Goal: Ask a question: Seek information or help from site administrators or community

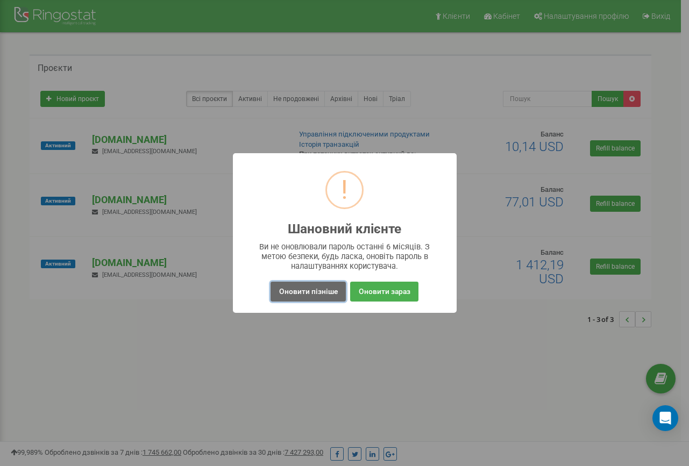
click at [304, 292] on button "Оновити пізніше" at bounding box center [307, 292] width 75 height 20
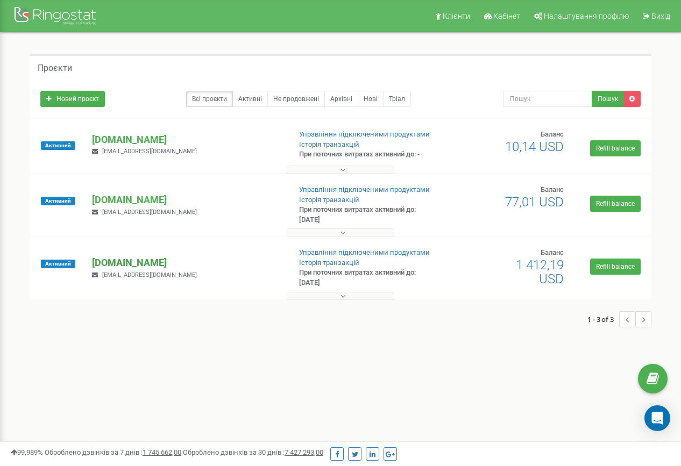
click at [131, 264] on p "[DOMAIN_NAME]" at bounding box center [186, 263] width 189 height 14
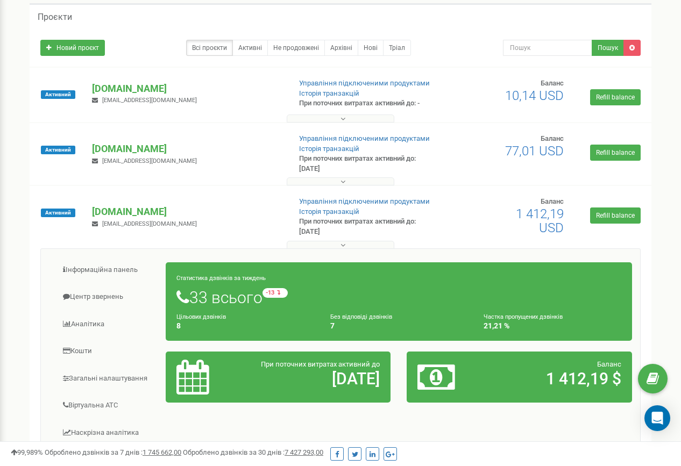
scroll to position [81, 0]
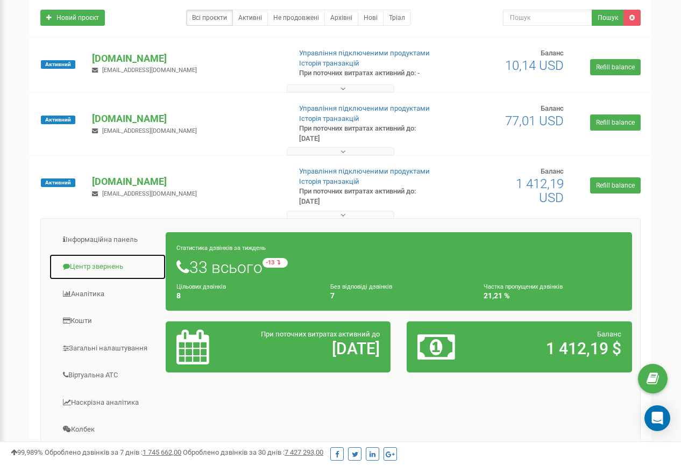
click at [103, 270] on link "Центр звернень" at bounding box center [107, 267] width 117 height 26
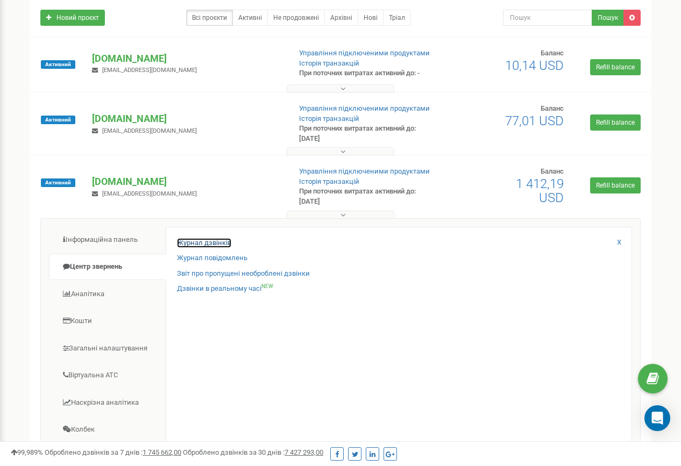
click at [213, 244] on link "Журнал дзвінків" at bounding box center [204, 243] width 54 height 10
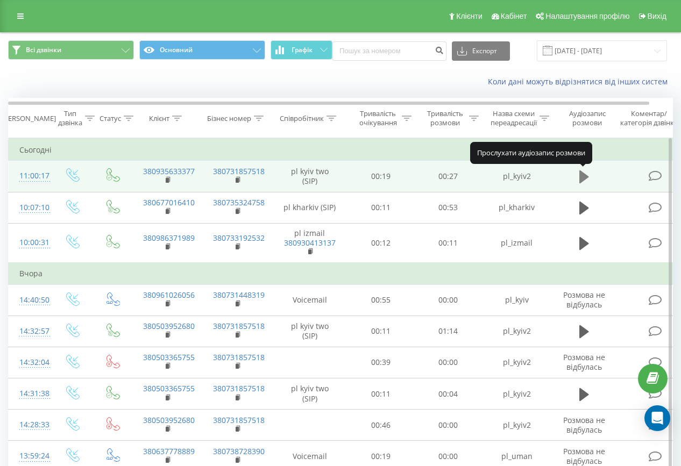
click at [583, 179] on icon at bounding box center [584, 176] width 10 height 13
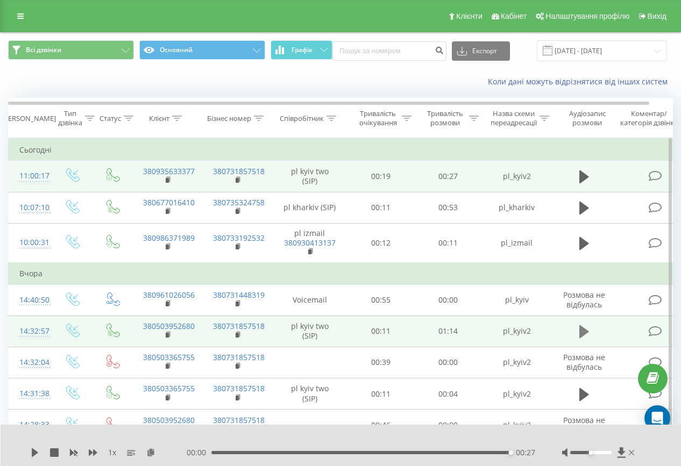
click at [583, 332] on icon at bounding box center [584, 331] width 10 height 13
click at [586, 334] on icon at bounding box center [586, 332] width 3 height 12
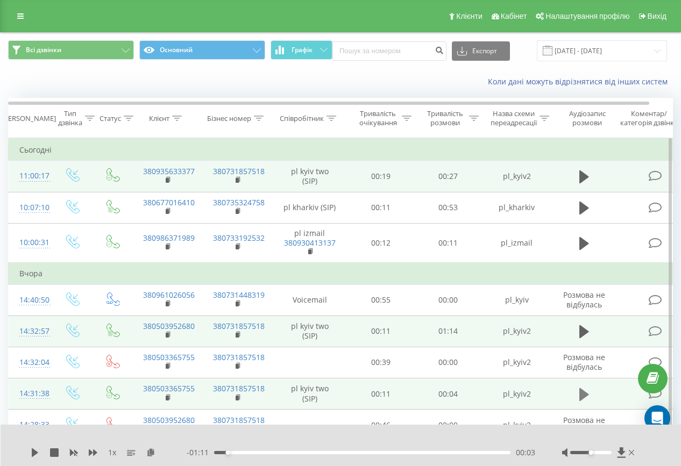
click at [582, 398] on icon at bounding box center [584, 394] width 10 height 13
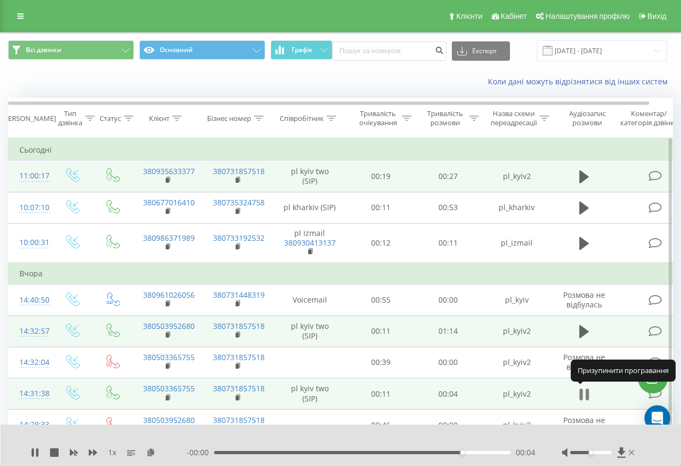
click at [586, 396] on icon at bounding box center [586, 395] width 3 height 12
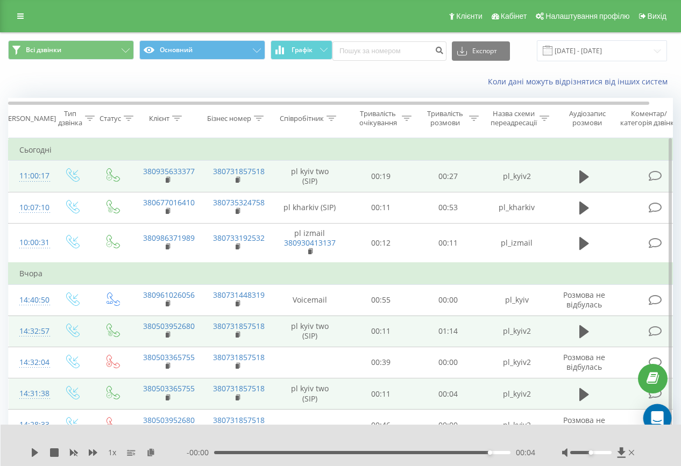
click at [661, 414] on icon "Open Intercom Messenger" at bounding box center [656, 418] width 12 height 14
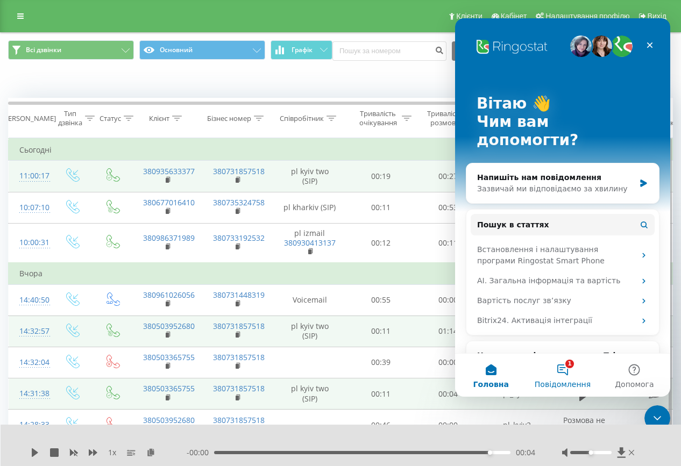
click at [556, 376] on button "1 Повідомлення" at bounding box center [561, 375] width 71 height 43
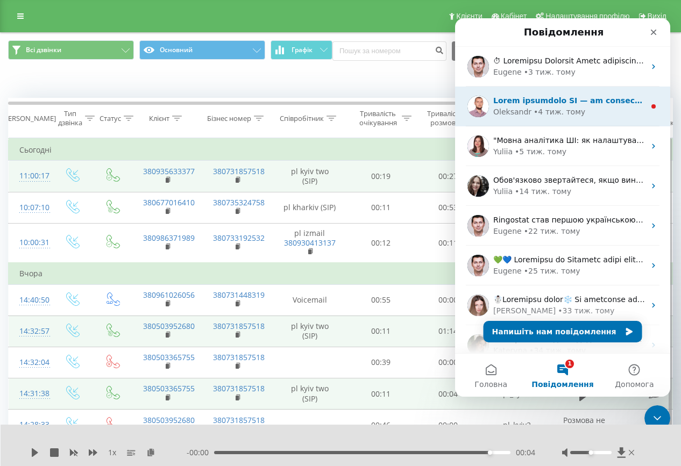
click at [558, 109] on div "• 4 тиж. тому" at bounding box center [559, 111] width 52 height 11
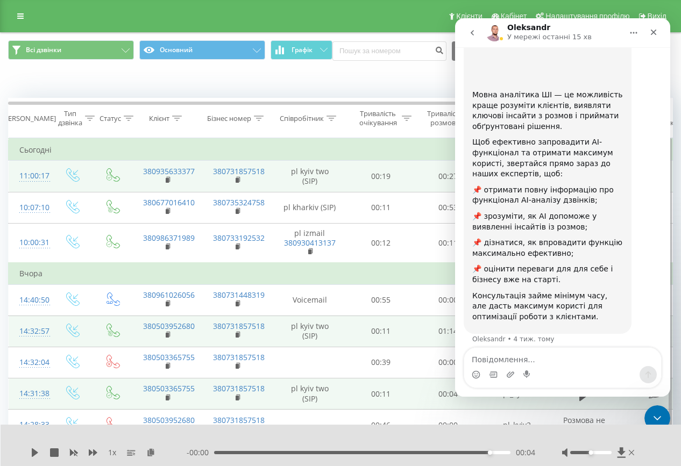
scroll to position [117, 0]
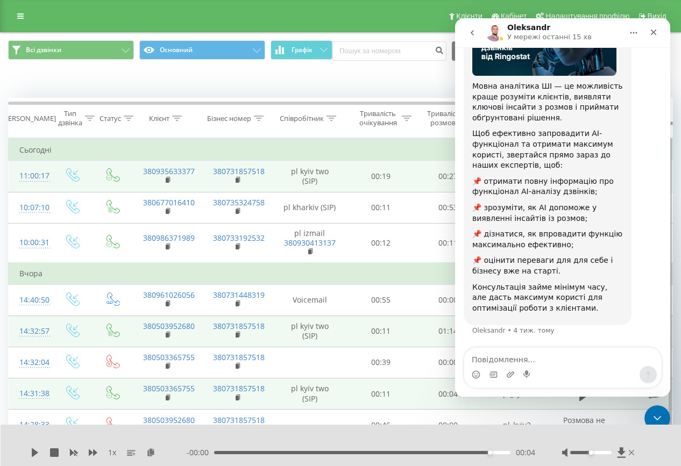
click at [473, 34] on icon "go back" at bounding box center [472, 32] width 9 height 9
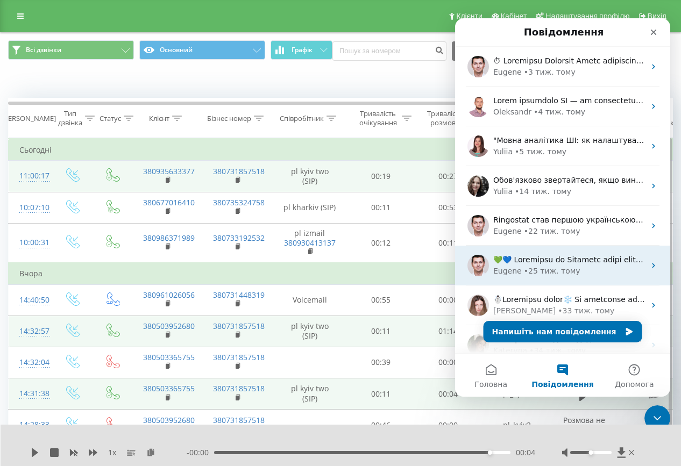
scroll to position [134, 0]
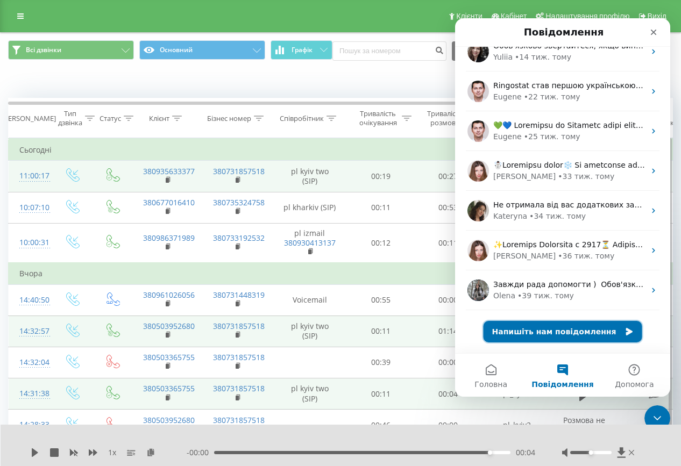
click at [548, 331] on button "Напишіть нам повідомлення" at bounding box center [562, 332] width 159 height 22
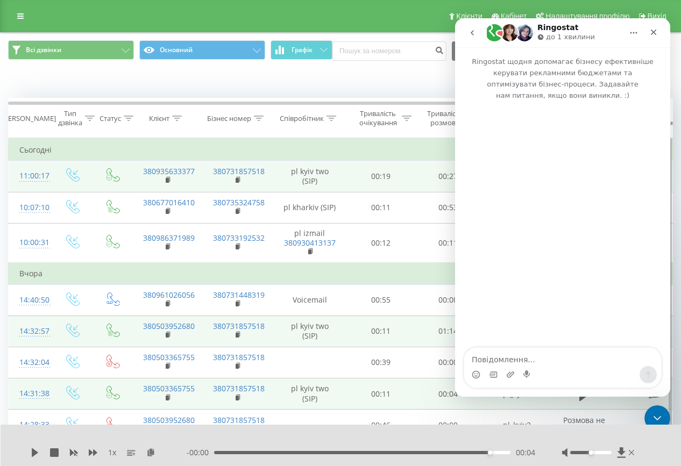
scroll to position [91, 0]
click at [491, 360] on textarea "Повідомлення..." at bounding box center [562, 357] width 197 height 18
type textarea "d"
type textarea "в"
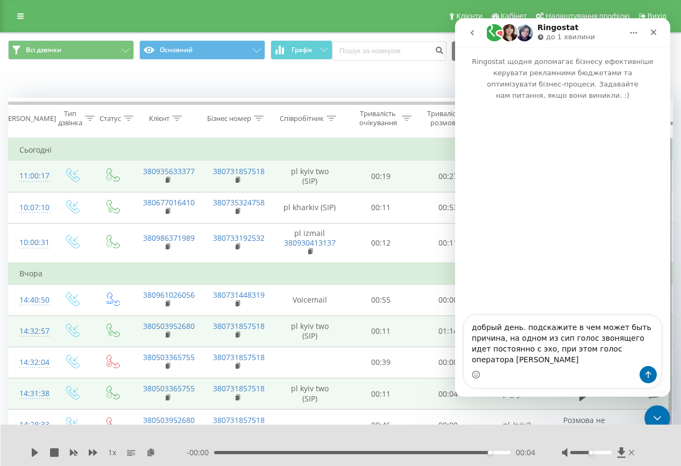
type textarea "добрый день. подскажите в чем может быть причина, на одном из сип голос звоняще…"
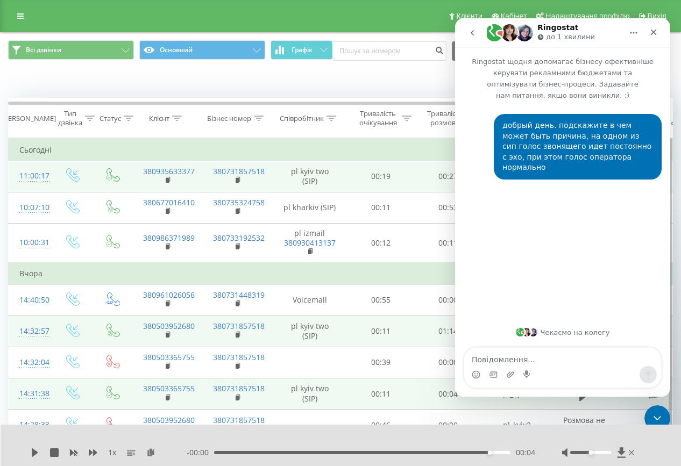
click at [293, 145] on td "Сьогодні" at bounding box center [353, 150] width 688 height 22
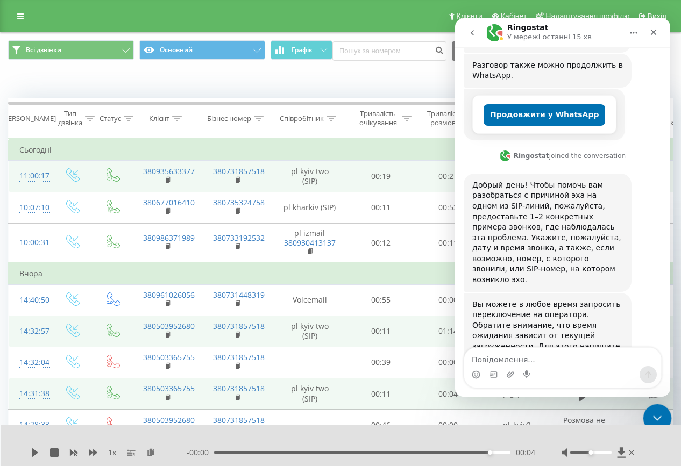
scroll to position [229, 0]
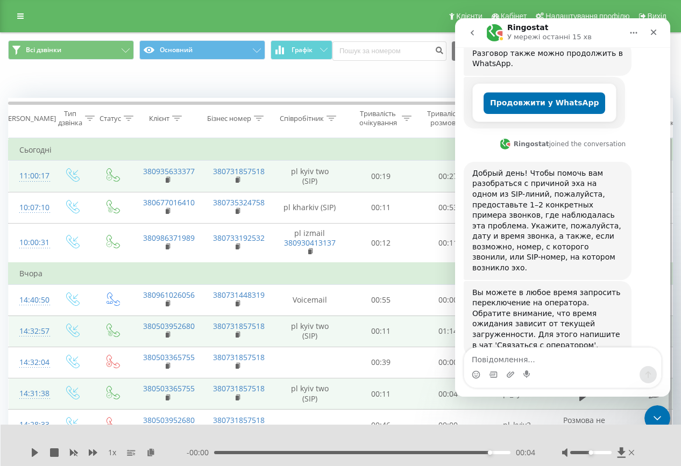
click at [409, 157] on td "Сьогодні" at bounding box center [353, 150] width 688 height 22
click at [654, 412] on icon "Закрити програму для спілкування Intercom" at bounding box center [655, 416] width 13 height 13
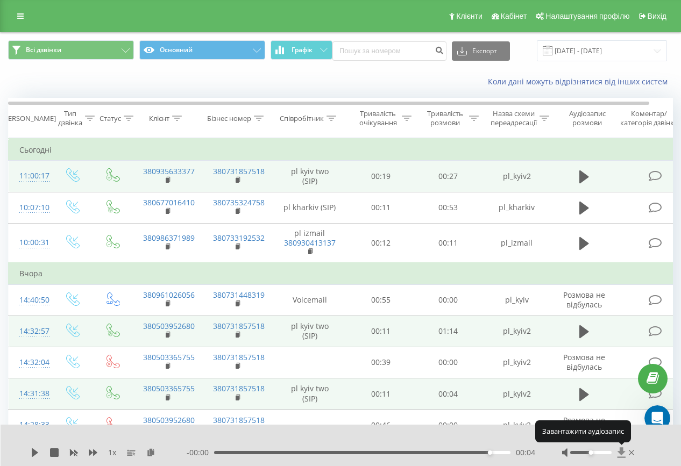
click at [620, 452] on icon at bounding box center [621, 452] width 8 height 10
click at [583, 176] on icon at bounding box center [584, 176] width 10 height 13
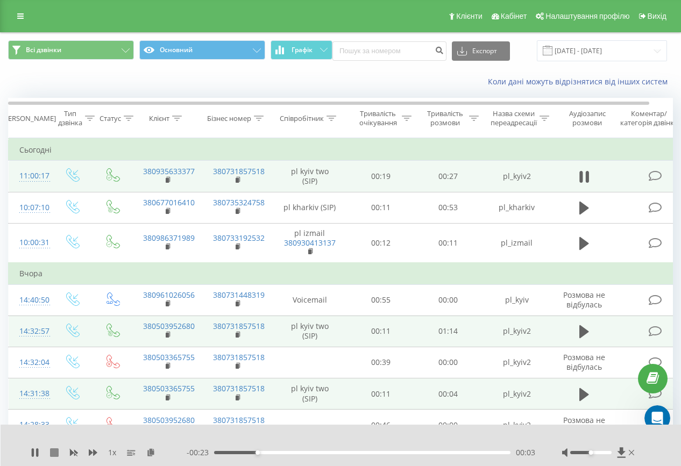
click at [54, 454] on icon at bounding box center [54, 452] width 9 height 9
click at [621, 449] on icon at bounding box center [621, 452] width 8 height 10
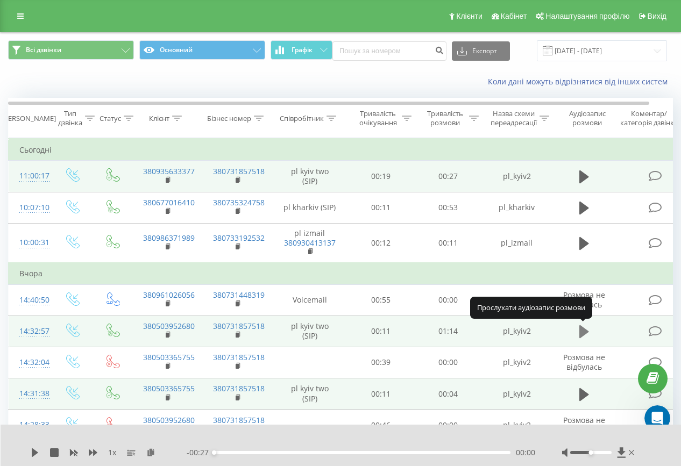
click at [583, 334] on icon at bounding box center [584, 331] width 10 height 13
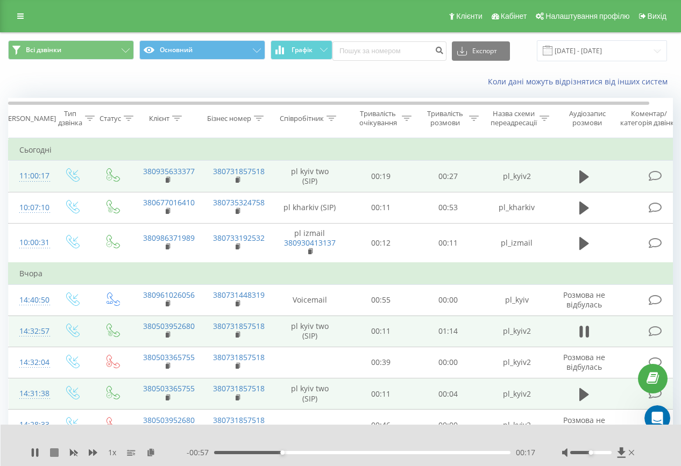
click at [54, 454] on icon at bounding box center [54, 452] width 9 height 9
click at [622, 453] on icon at bounding box center [621, 452] width 8 height 10
click at [655, 414] on icon "Відкрити програму для спілкування Intercom" at bounding box center [656, 417] width 18 height 18
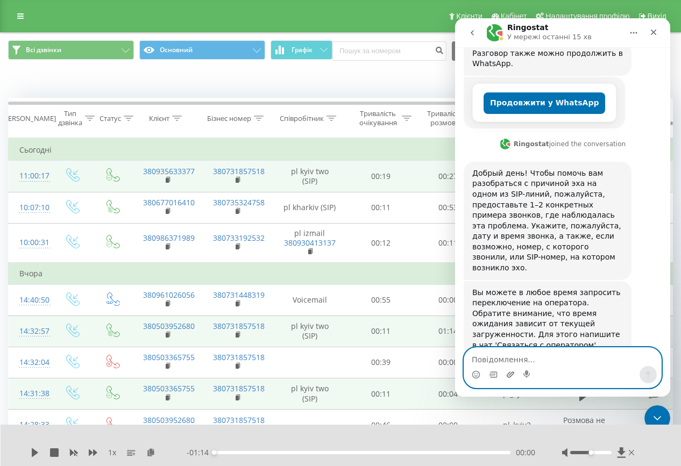
click at [511, 376] on icon "Завантажити вкладений файл" at bounding box center [510, 374] width 8 height 6
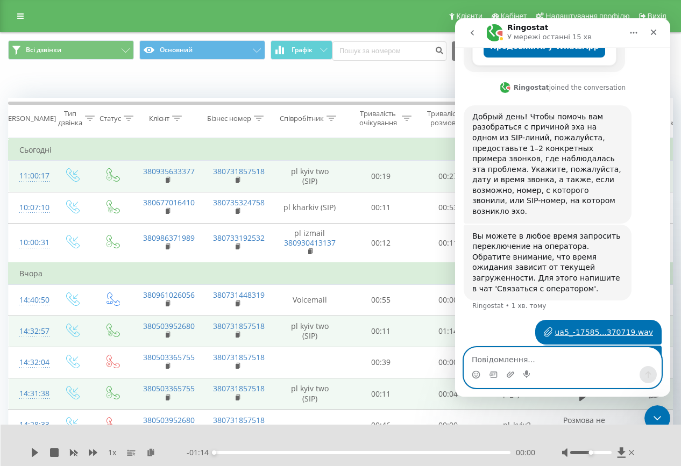
scroll to position [288, 0]
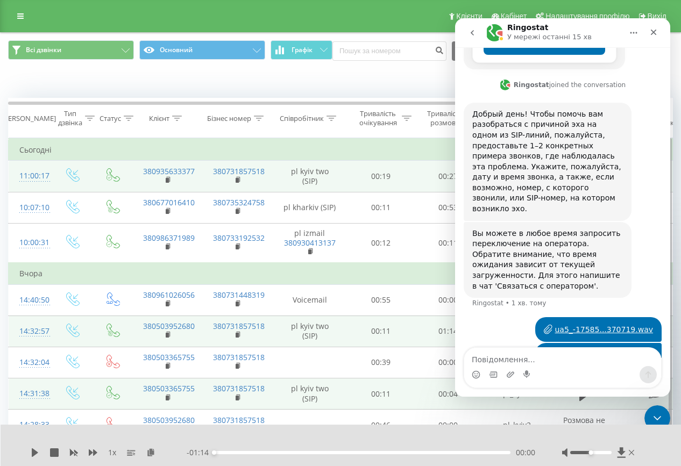
click at [287, 146] on td "Сьогодні" at bounding box center [353, 150] width 688 height 22
click at [655, 412] on icon "Закрити програму для спілкування Intercom" at bounding box center [655, 416] width 13 height 13
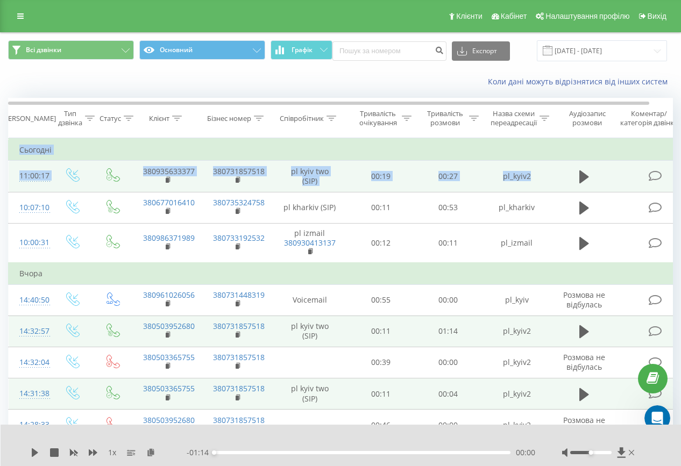
drag, startPoint x: 13, startPoint y: 147, endPoint x: 539, endPoint y: 177, distance: 526.0
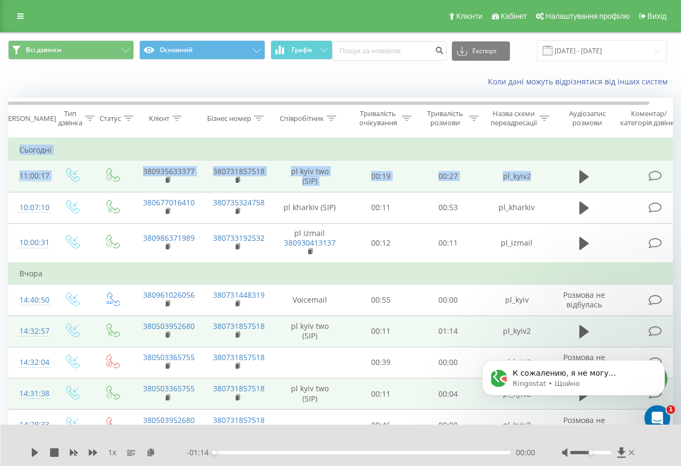
scroll to position [341, 0]
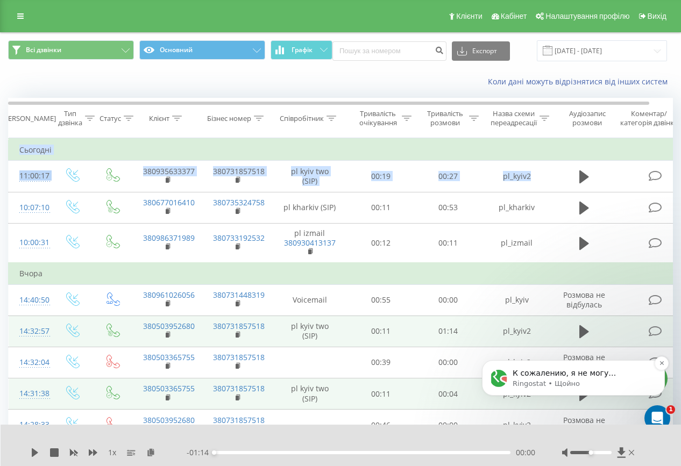
click at [549, 378] on p "К сожалению, я не могу обработать изображение или ссылку. Пожалуйста, опишите в…" at bounding box center [581, 373] width 139 height 11
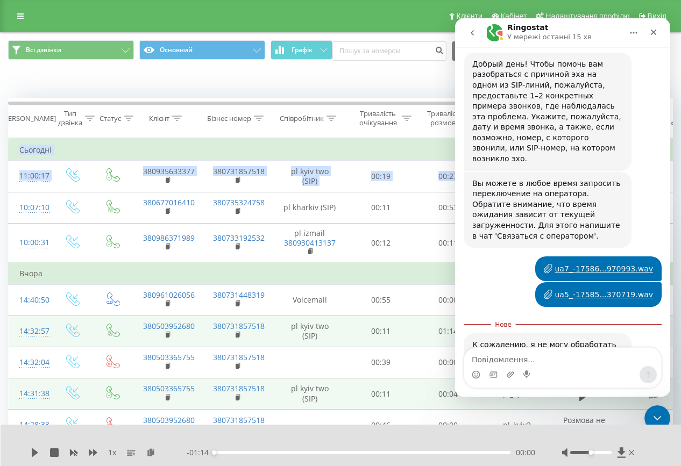
scroll to position [359, 0]
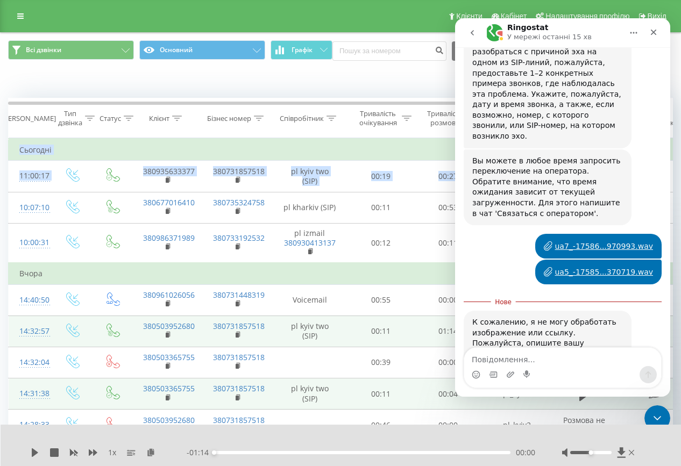
click at [518, 360] on textarea "Повідомлення..." at bounding box center [562, 357] width 197 height 18
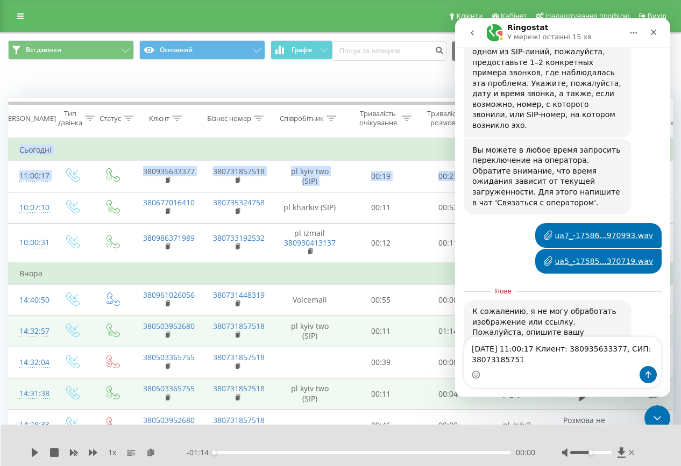
type textarea "23/09/2025 11:00:17 Клиент: 380935633377, СИП: 380731857518"
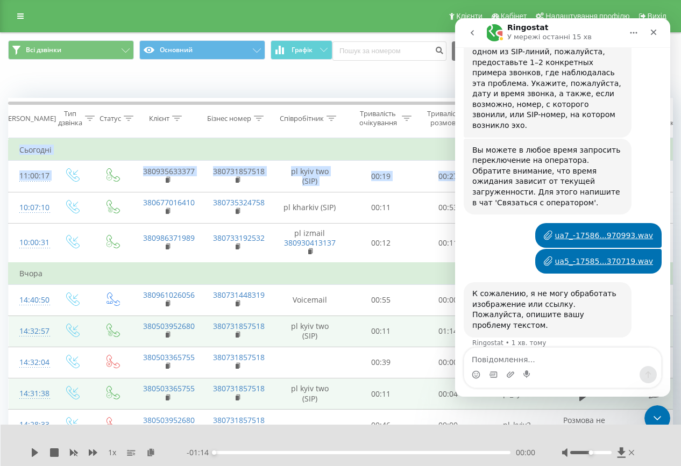
scroll to position [384, 0]
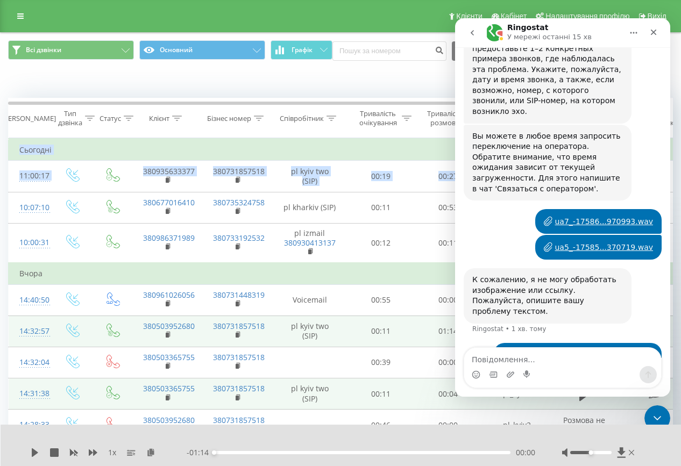
click at [530, 355] on textarea "Повідомлення..." at bounding box center [562, 357] width 197 height 18
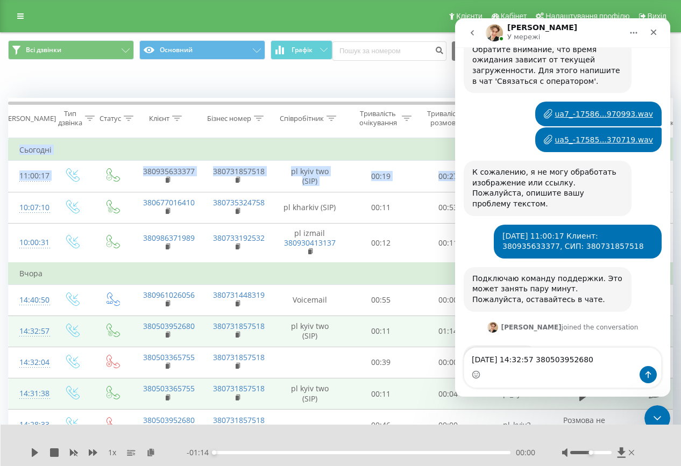
scroll to position [494, 0]
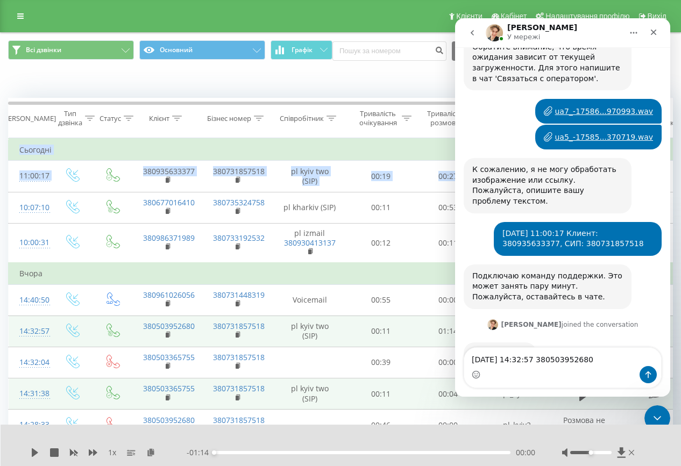
type textarea "22/09/2025 14:32:57 380503952680"
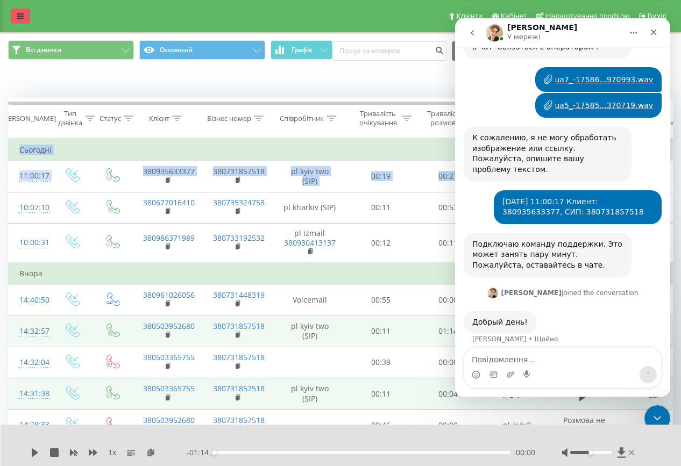
click at [18, 17] on icon at bounding box center [20, 16] width 6 height 8
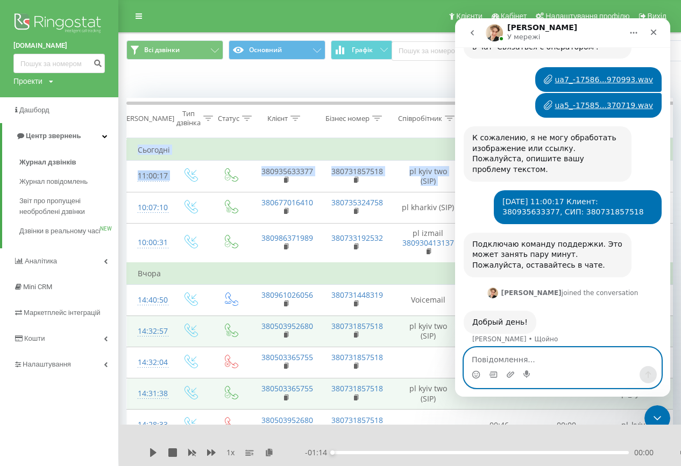
click at [501, 360] on textarea "Повідомлення..." at bounding box center [562, 357] width 197 height 18
type textarea "проект balker.com.ua"
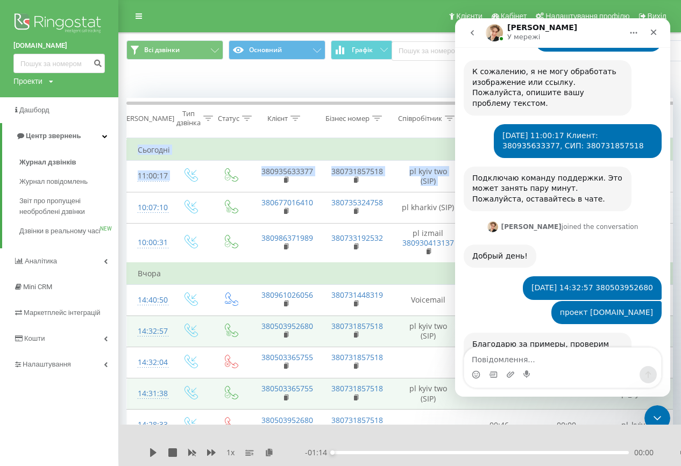
scroll to position [593, 0]
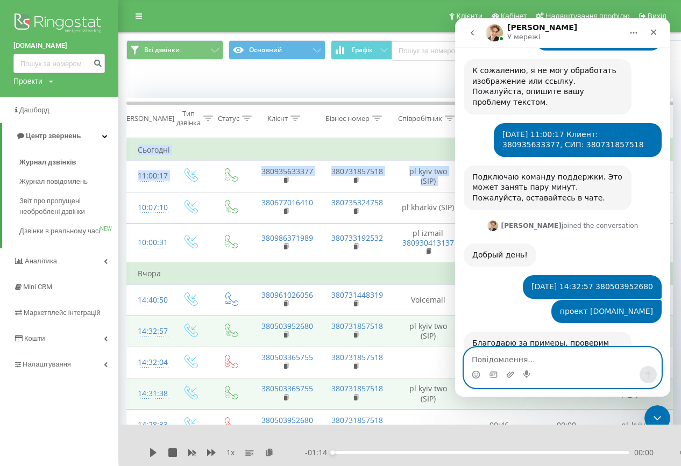
click at [514, 360] on textarea "Повідомлення..." at bounding box center [562, 357] width 197 height 18
type textarea "c"
type textarea "спасибо, буду ждать"
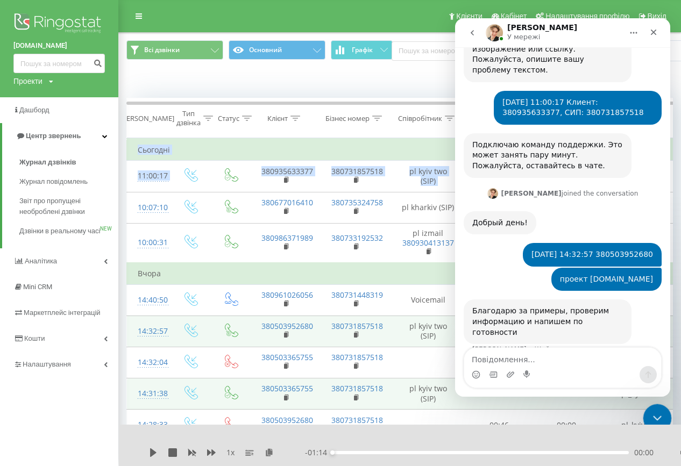
click at [651, 411] on icon "Закрити програму для спілкування Intercom" at bounding box center [655, 416] width 13 height 13
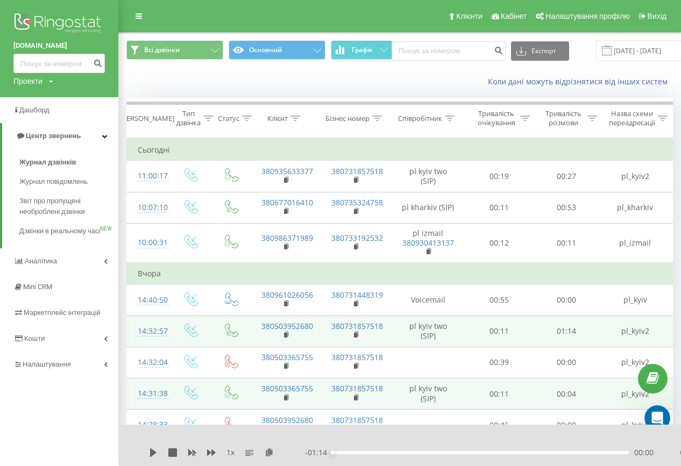
click at [331, 22] on div "Клієнти Кабінет Налаштування профілю Вихід" at bounding box center [340, 16] width 681 height 32
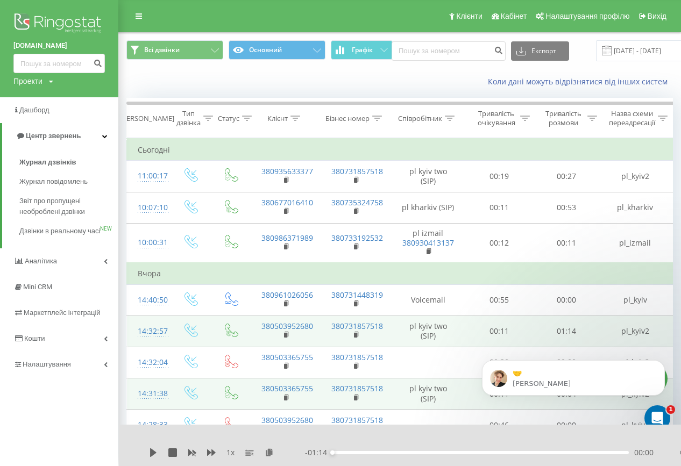
scroll to position [705, 0]
click at [658, 414] on icon "Відкрити програму для спілкування Intercom" at bounding box center [656, 417] width 18 height 18
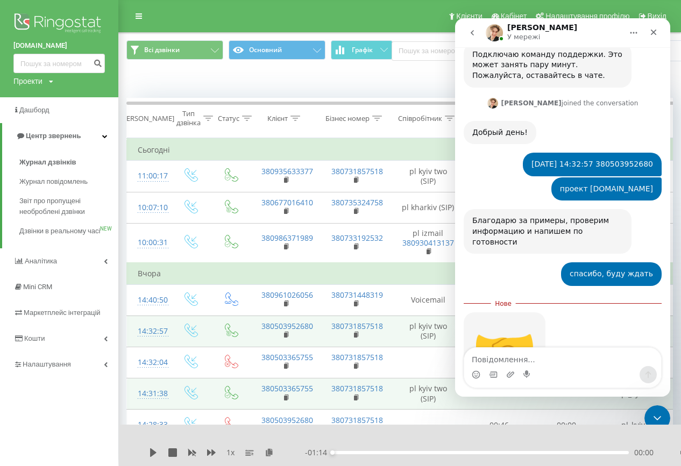
scroll to position [722, 0]
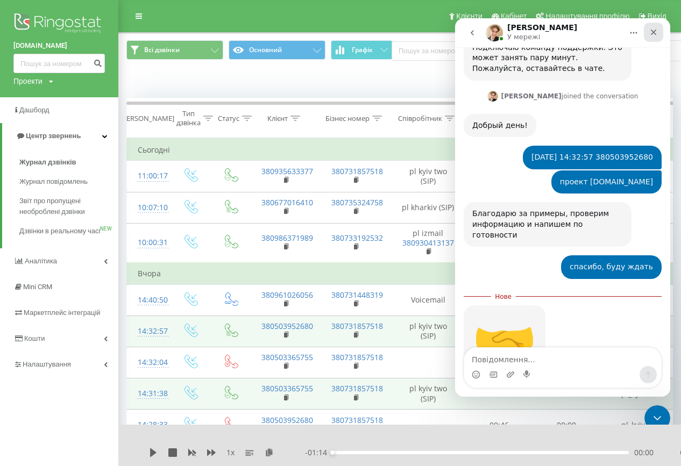
click at [655, 33] on icon "Закрити" at bounding box center [653, 32] width 9 height 9
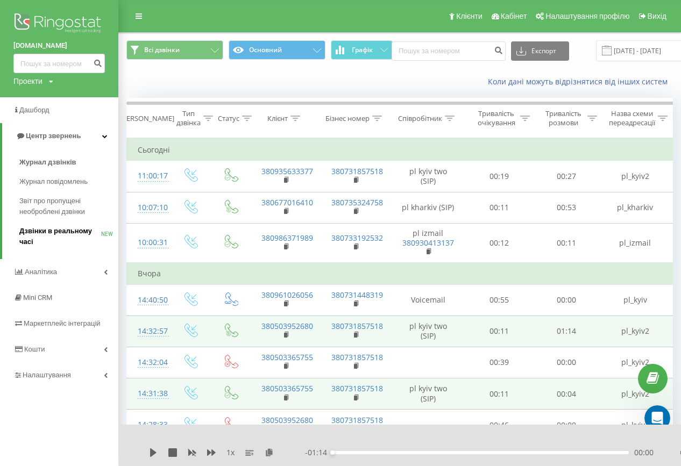
click at [46, 235] on span "Дзвінки в реальному часі" at bounding box center [60, 237] width 82 height 22
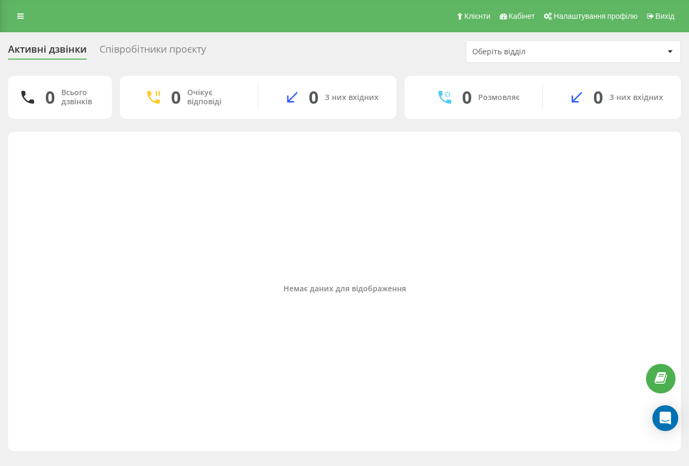
click at [182, 45] on div "Співробітники проєкту" at bounding box center [152, 52] width 106 height 17
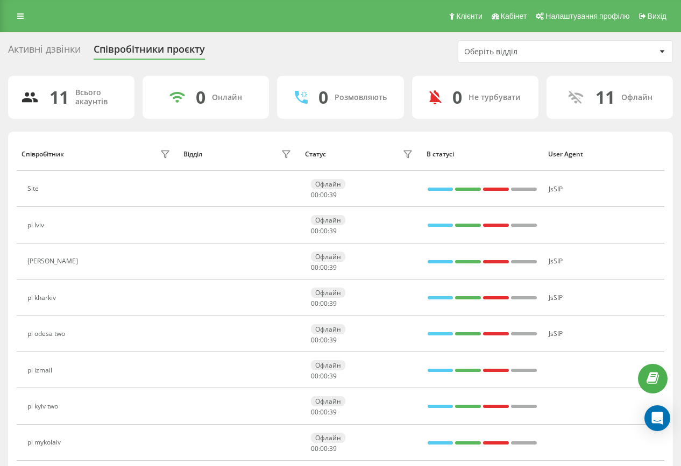
click at [62, 47] on div "Активні дзвінки" at bounding box center [44, 52] width 73 height 17
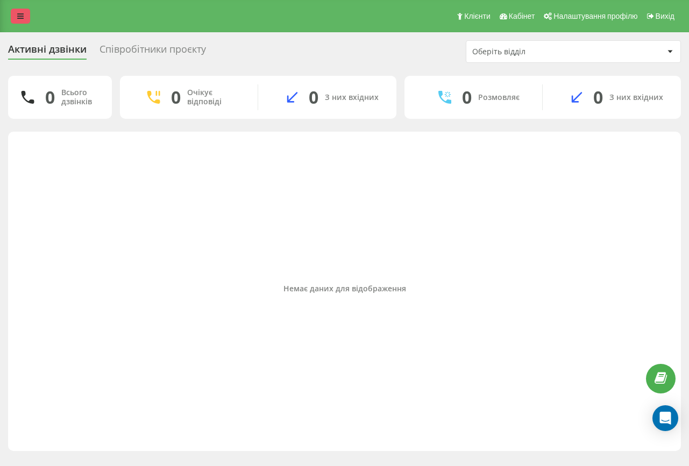
click at [21, 12] on icon at bounding box center [20, 16] width 6 height 8
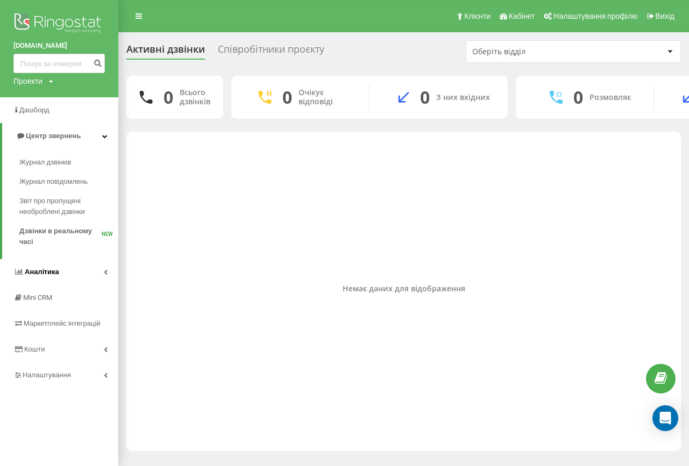
click at [46, 275] on span "Аналiтика" at bounding box center [42, 272] width 34 height 8
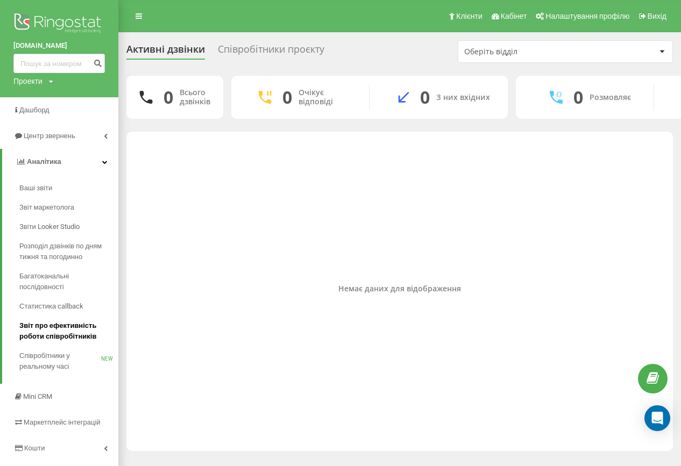
click at [40, 334] on span "Звіт про ефективність роботи співробітників" at bounding box center [66, 331] width 94 height 22
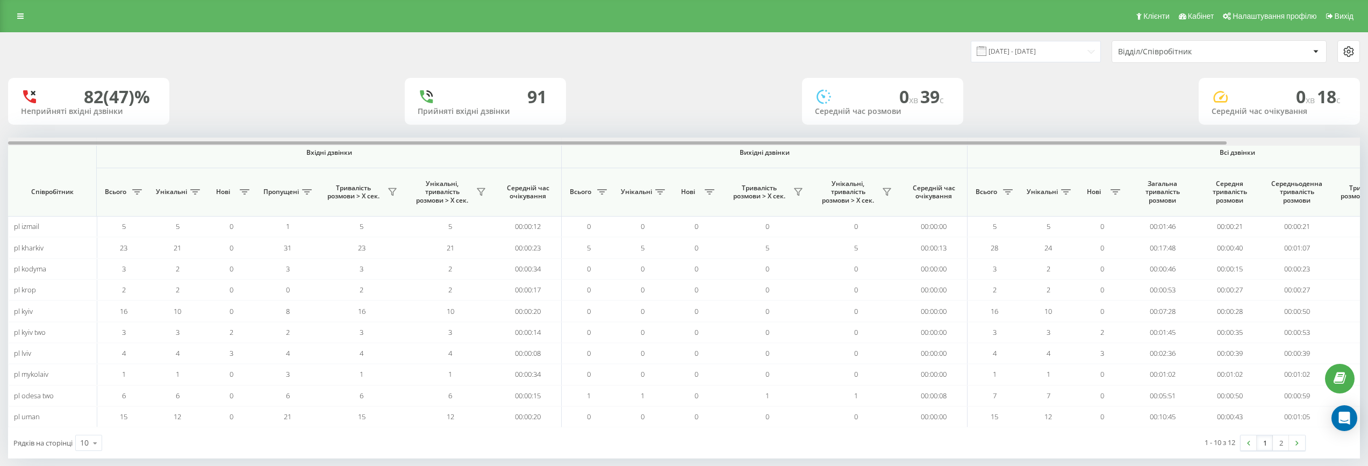
drag, startPoint x: 250, startPoint y: 143, endPoint x: 31, endPoint y: 136, distance: 219.4
click at [31, 136] on div "[DATE] - [DATE] Відділ/Співробітник 82 (47)% Неприйняті вхідні дзвінки [GEOGRAP…" at bounding box center [684, 246] width 1352 height 426
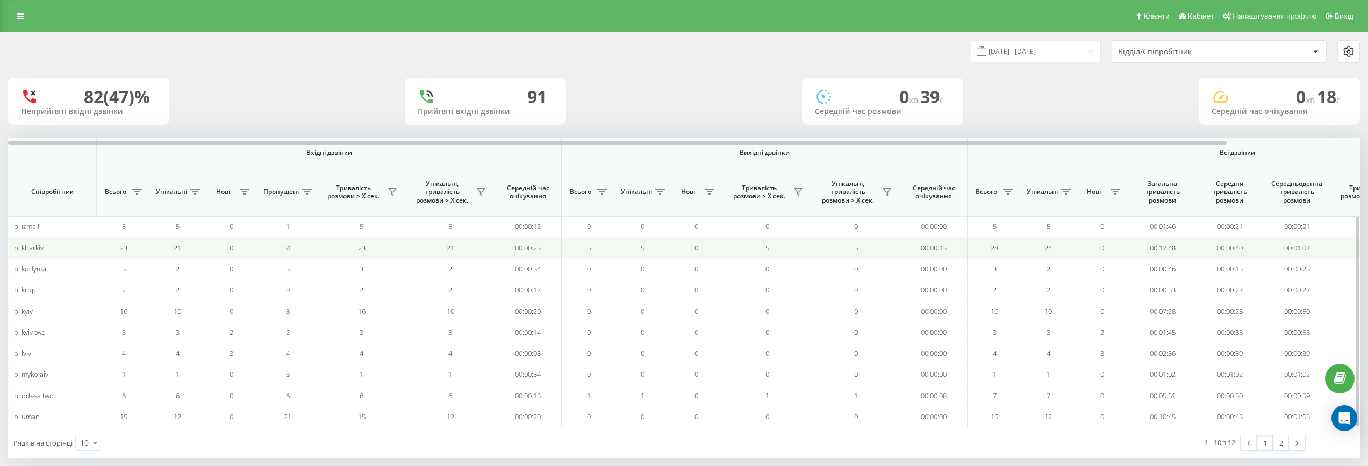
scroll to position [14, 0]
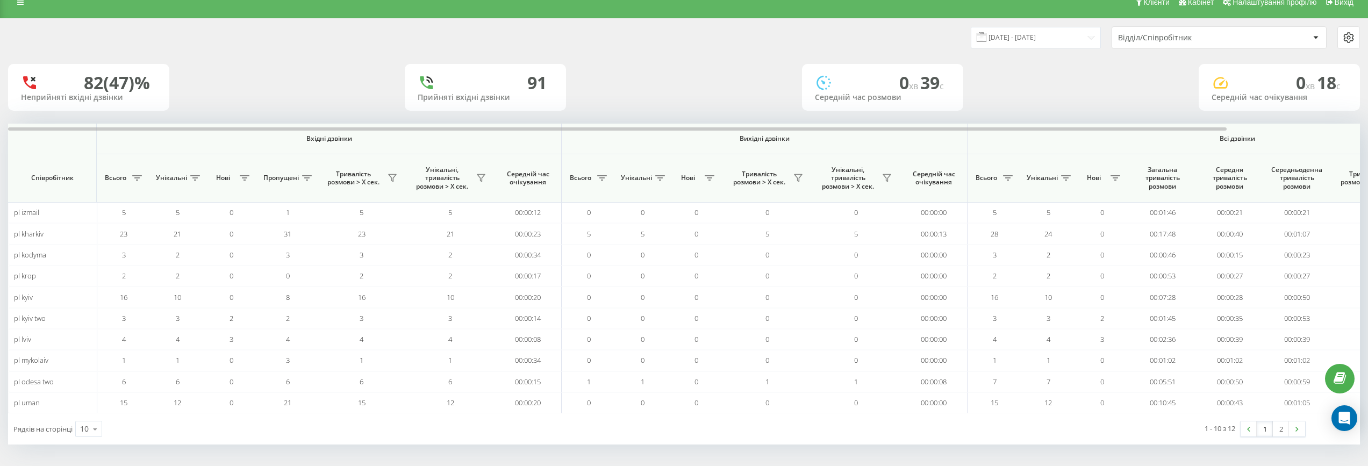
click at [688, 38] on div "Відділ/Співробітник" at bounding box center [1213, 37] width 191 height 9
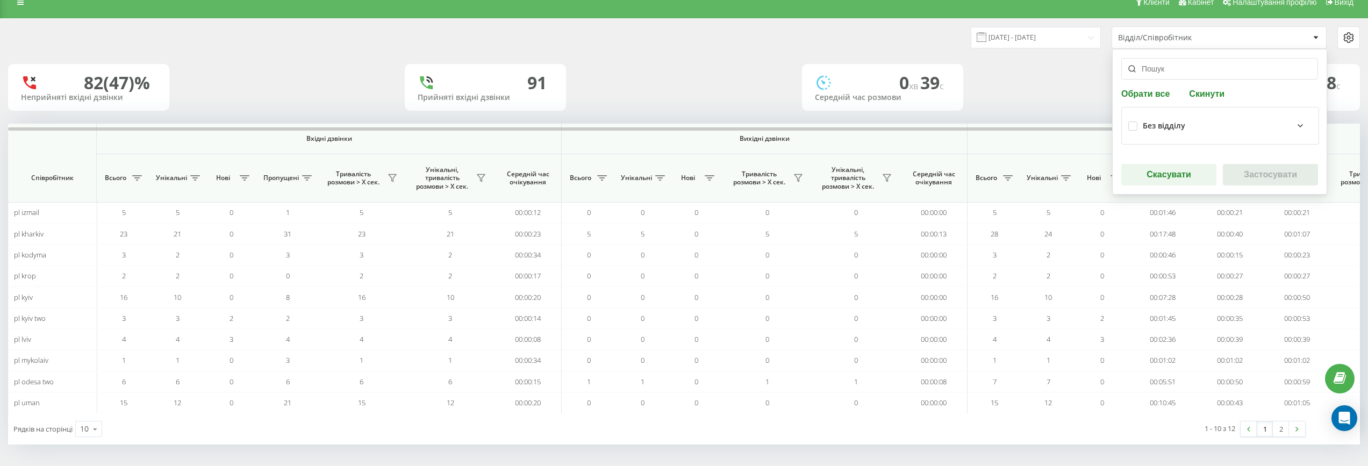
click at [688, 38] on div "Відділ/Співробітник" at bounding box center [1213, 37] width 191 height 9
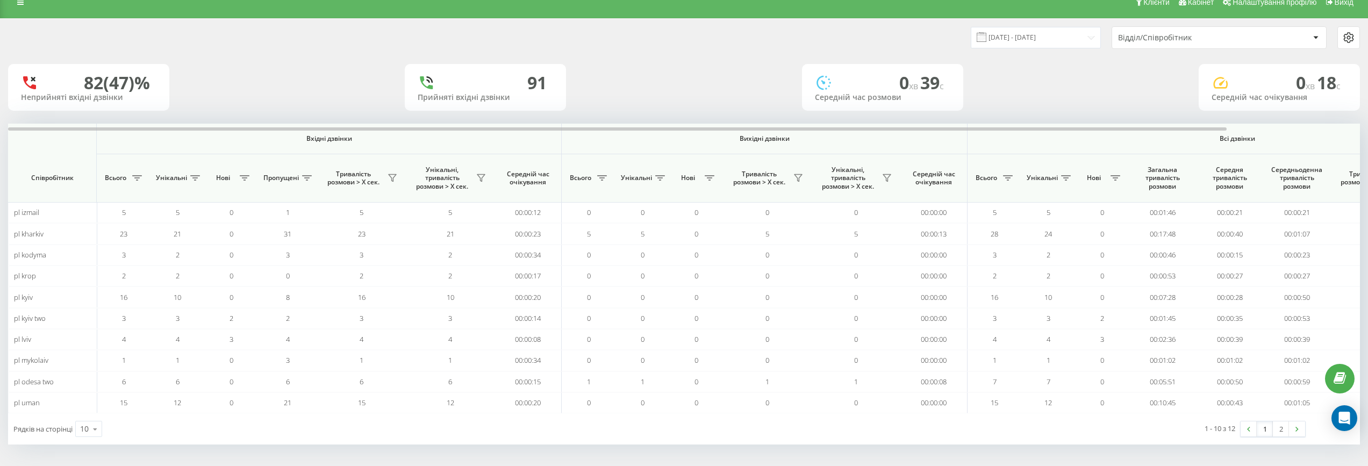
click at [688, 38] on div "Відділ/Співробітник" at bounding box center [1182, 37] width 128 height 9
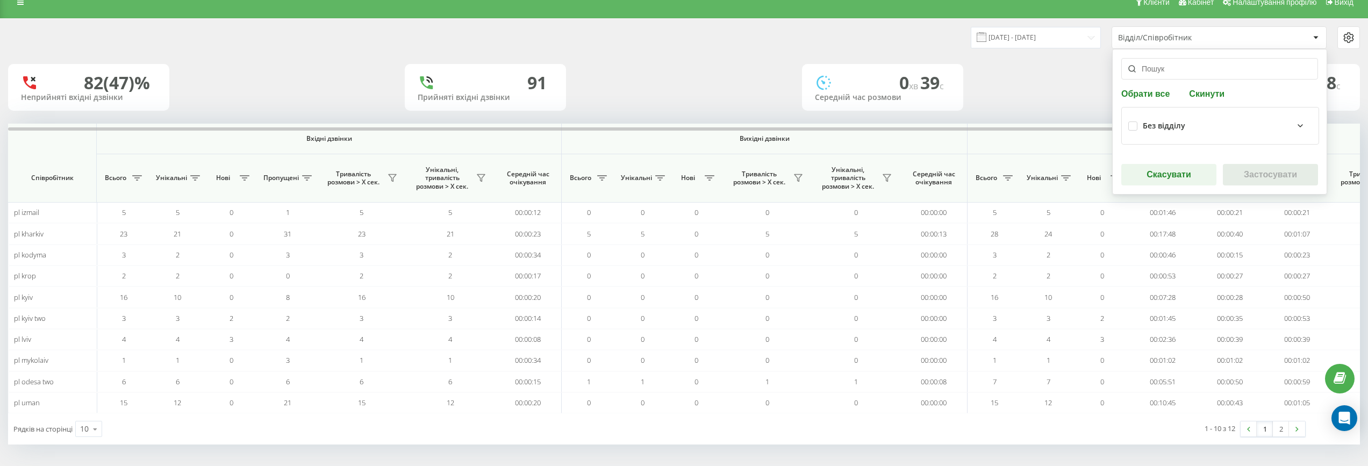
click at [688, 38] on icon at bounding box center [1348, 37] width 13 height 13
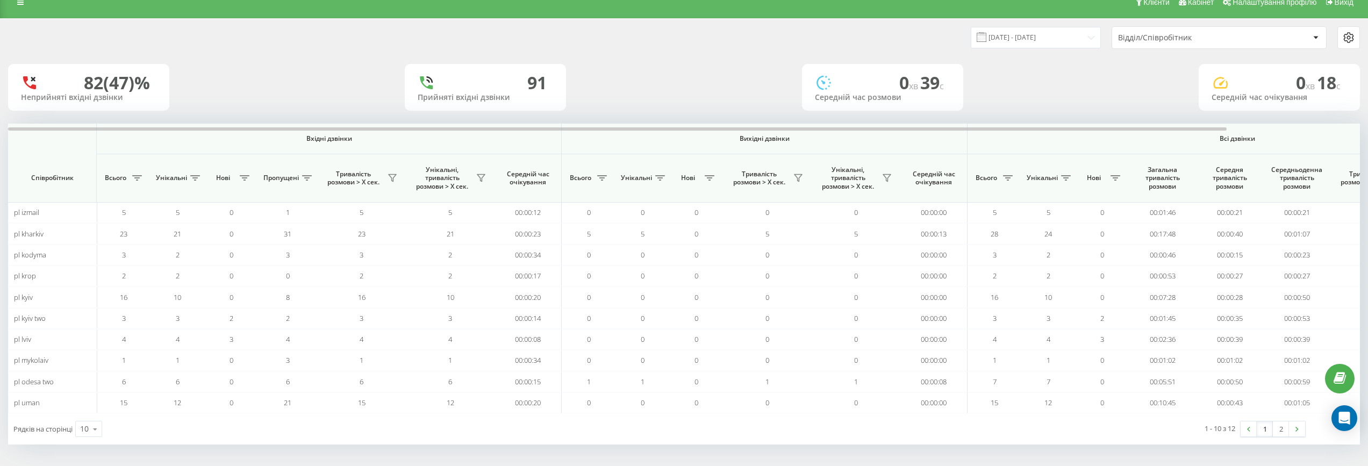
click at [688, 76] on div "82 (47)% Неприйняті вхідні дзвінки [GEOGRAPHIC_DATA] вхідні дзвінки 0 хв 39 c С…" at bounding box center [684, 87] width 1352 height 47
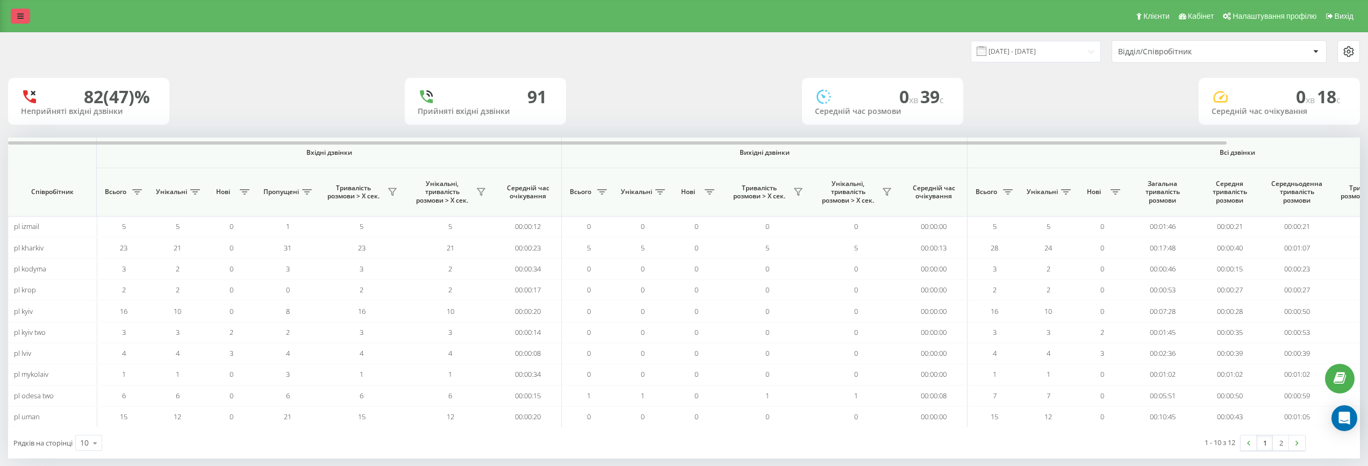
click at [18, 12] on icon at bounding box center [20, 16] width 6 height 8
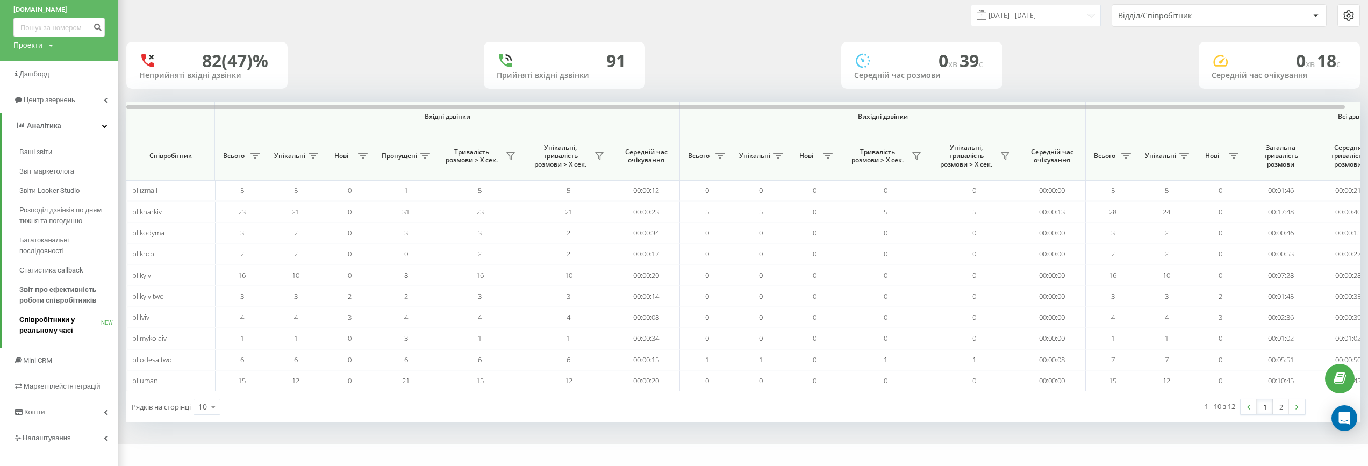
scroll to position [48, 0]
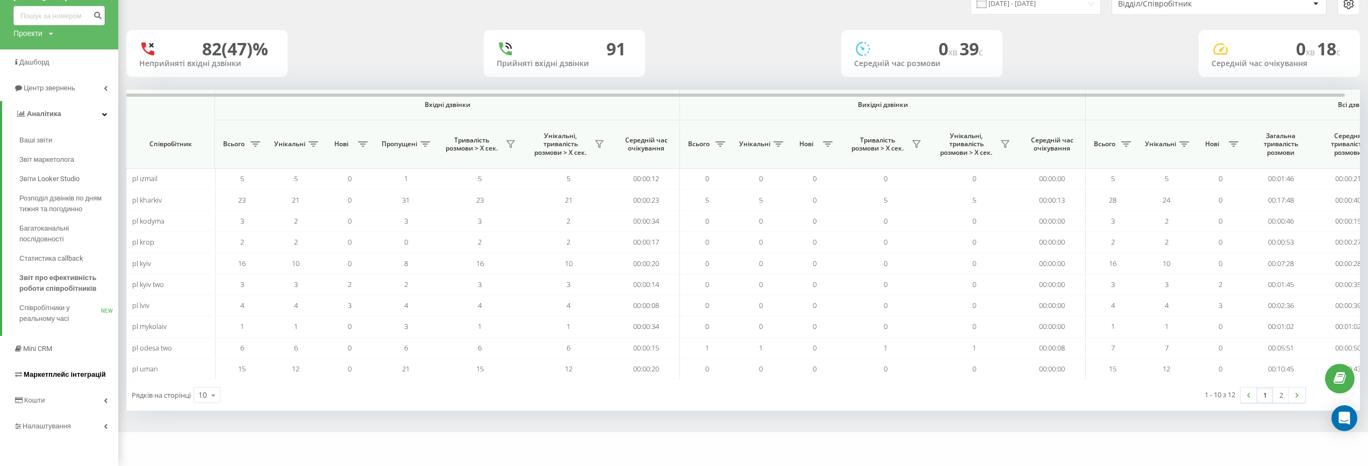
click at [75, 376] on span "Маркетплейс інтеграцій" at bounding box center [65, 374] width 82 height 8
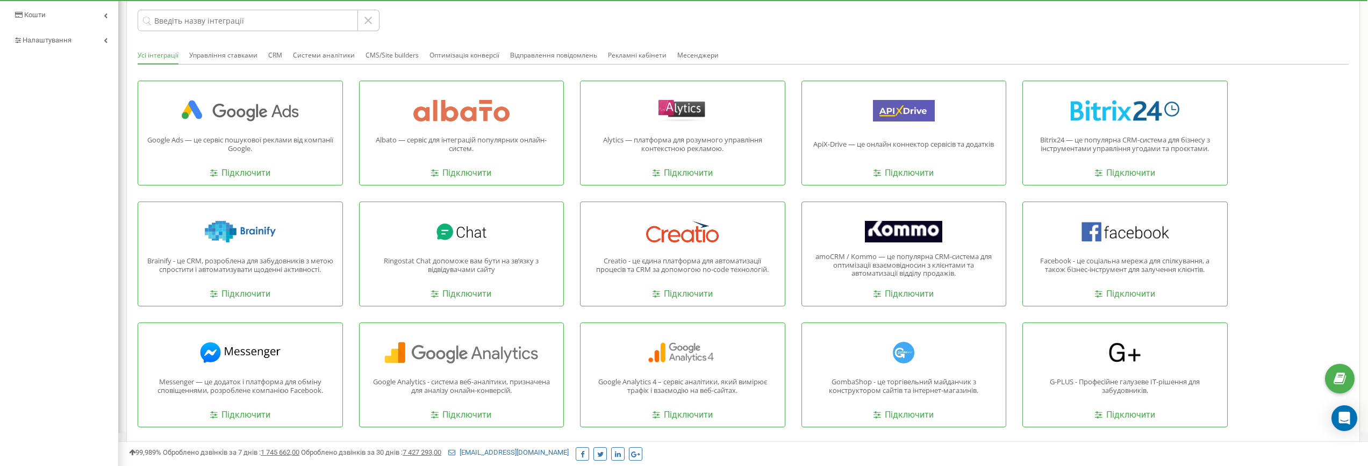
scroll to position [157, 0]
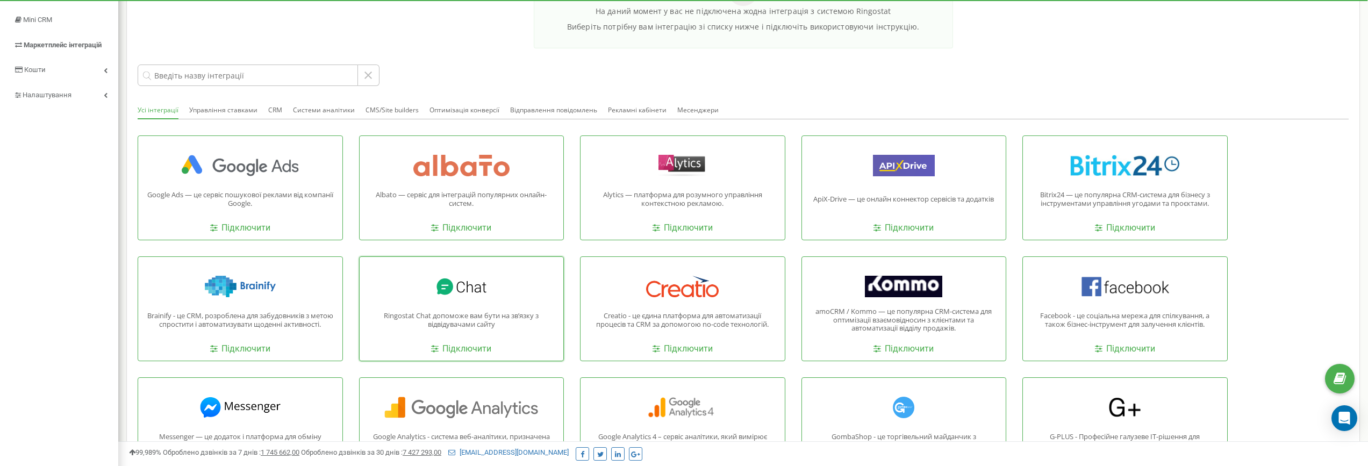
click at [453, 333] on div "Ringostat Chat допоможе вам бути на звʼязку з відвідувачами сайту Підключити" at bounding box center [461, 308] width 205 height 105
click at [456, 350] on link "Підключити" at bounding box center [461, 349] width 60 height 12
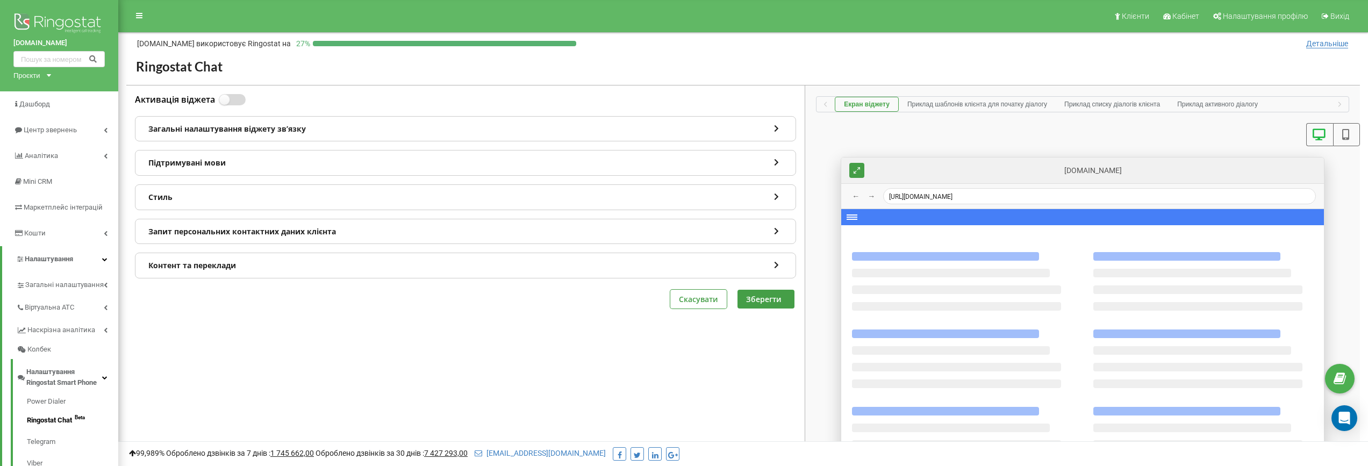
click at [228, 95] on label at bounding box center [223, 94] width 9 height 1
click at [0, 0] on input "Активація віджета" at bounding box center [0, 0] width 0 height 0
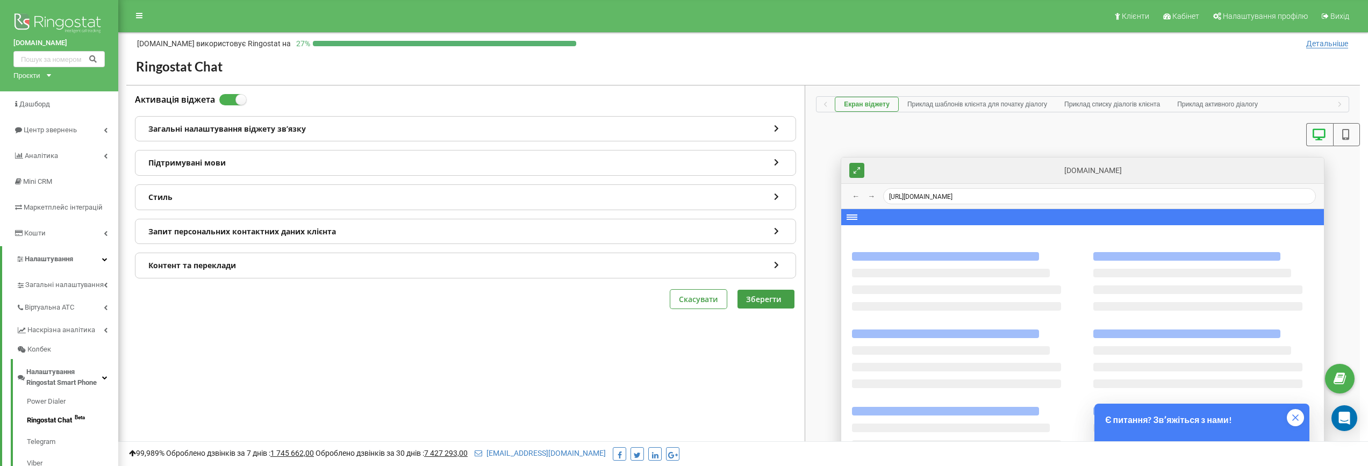
click at [1349, 132] on icon at bounding box center [1345, 134] width 13 height 11
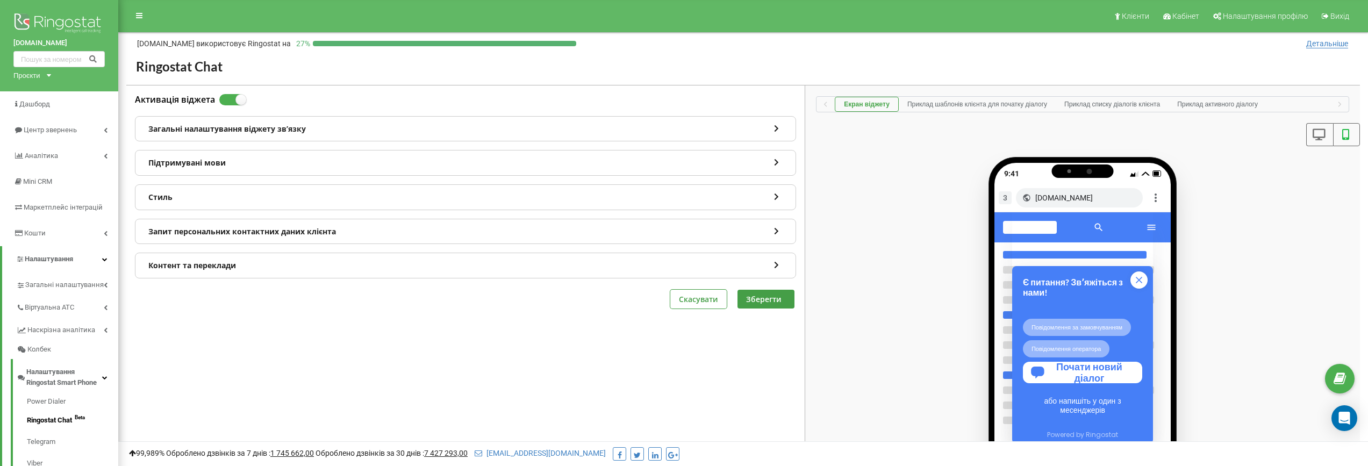
click at [1321, 134] on icon at bounding box center [1318, 134] width 13 height 11
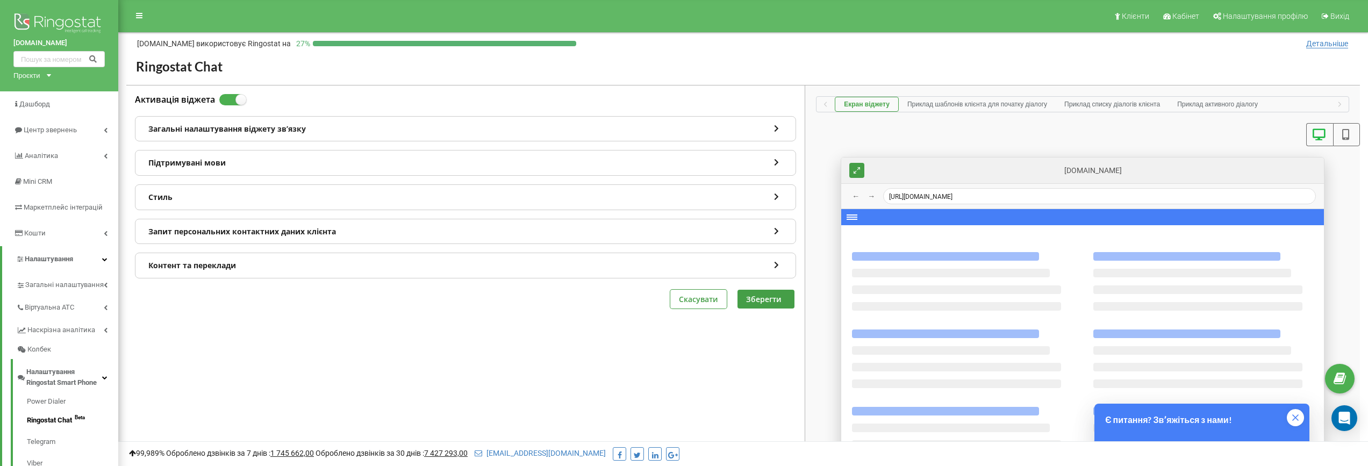
click at [281, 128] on div "Загальні налаштування віджету звʼязку" at bounding box center [465, 129] width 660 height 25
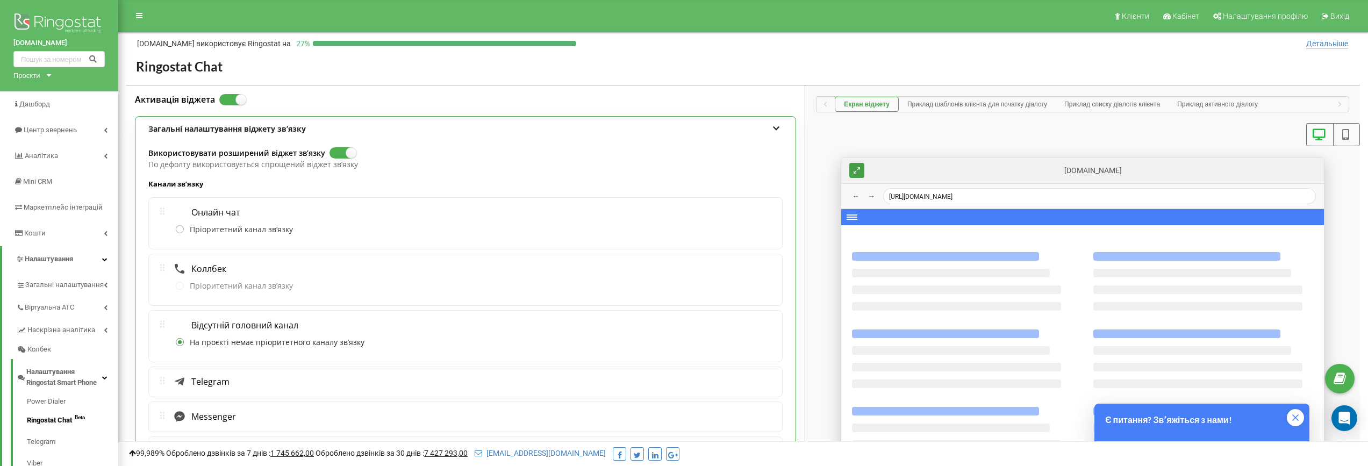
click at [251, 231] on label "Пріоритетний канал звʼязку" at bounding box center [234, 230] width 117 height 11
click at [0, 0] on input "Пріоритетний канал звʼязку" at bounding box center [0, 0] width 0 height 0
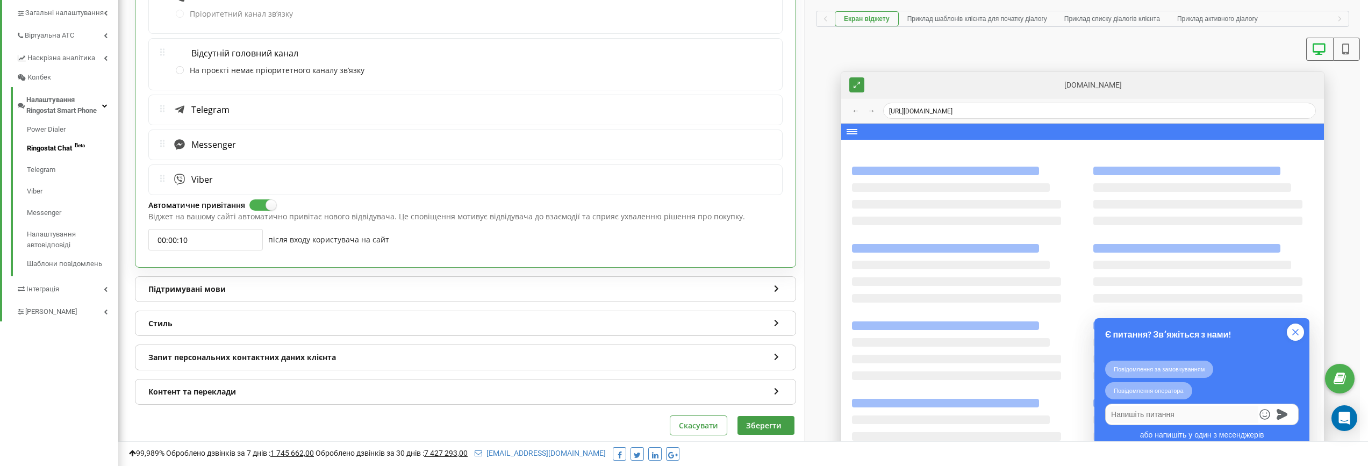
scroll to position [292, 0]
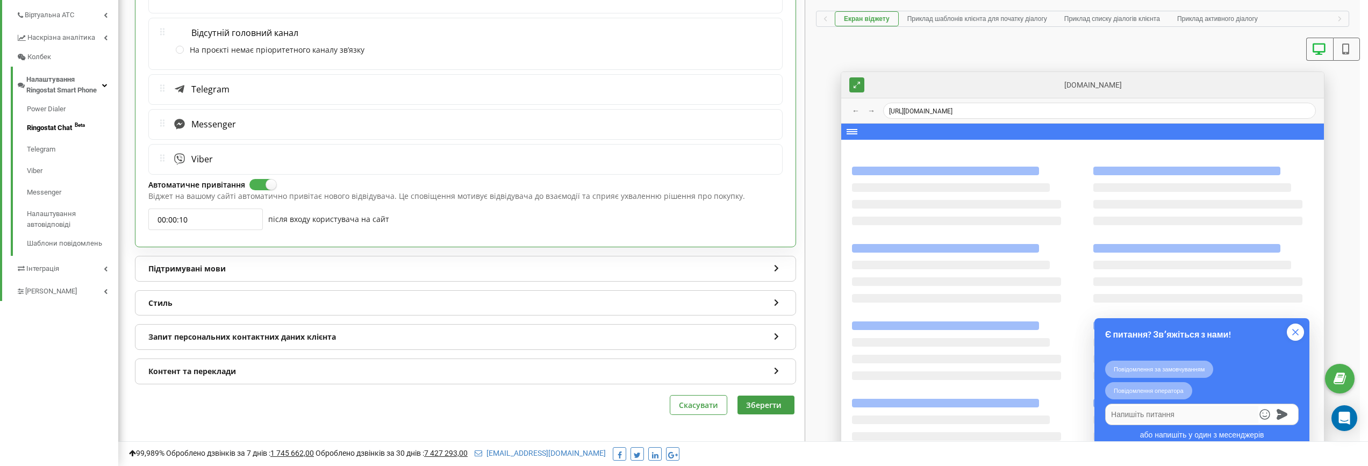
click at [338, 307] on div "Стиль" at bounding box center [465, 303] width 660 height 25
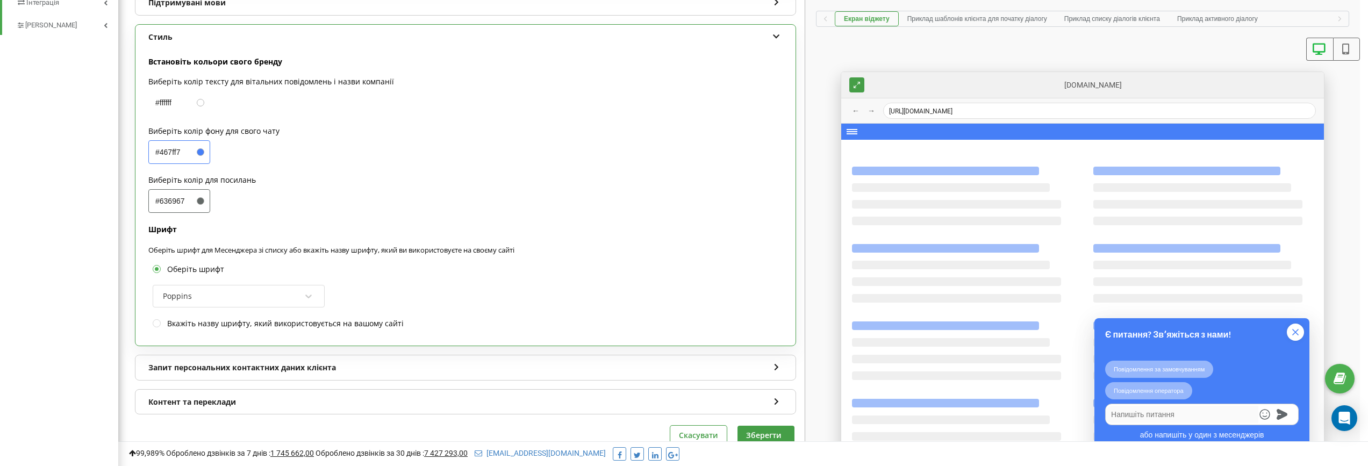
scroll to position [589, 0]
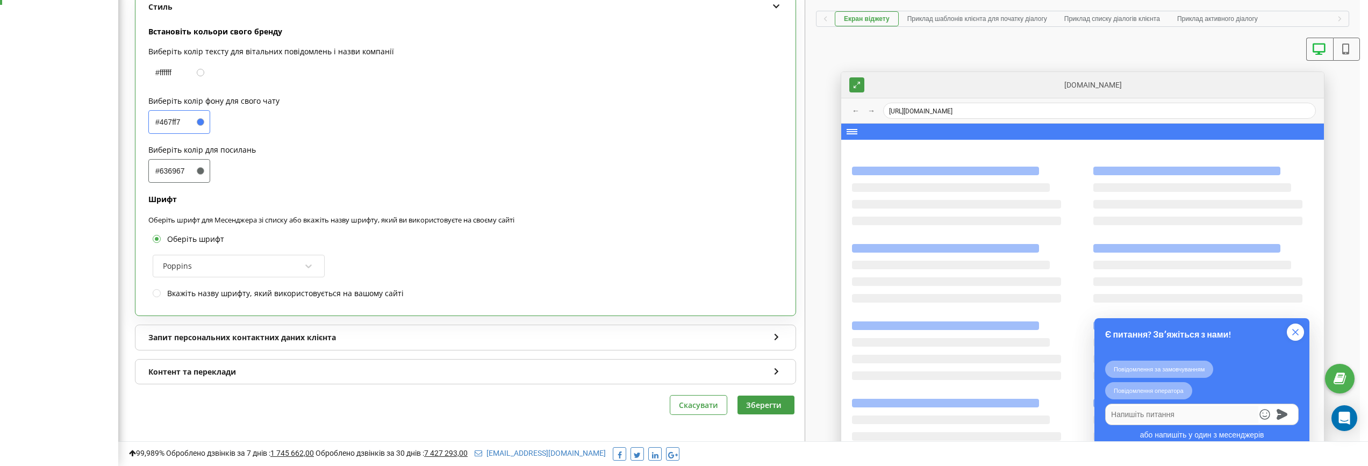
click at [316, 337] on div "Запит персональних контактних даних клієнта" at bounding box center [465, 337] width 660 height 25
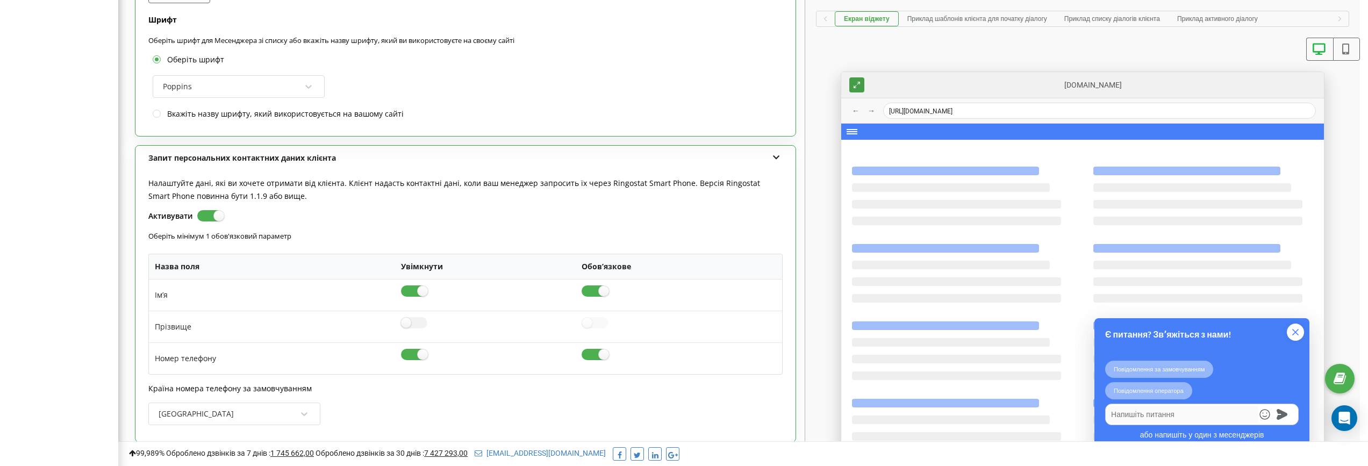
scroll to position [861, 0]
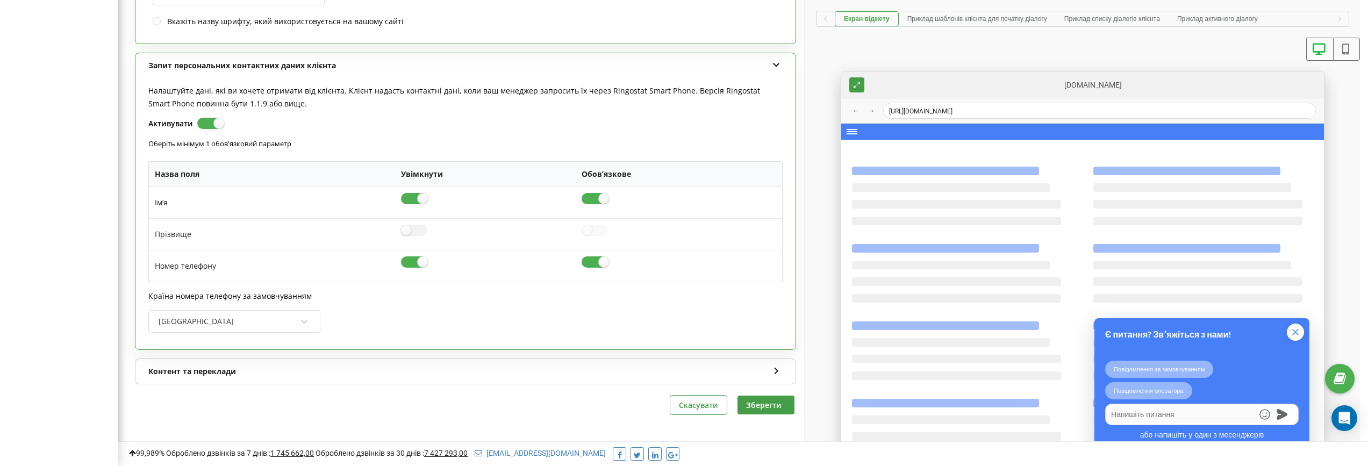
click at [343, 368] on div "Контент та переклади" at bounding box center [465, 371] width 660 height 25
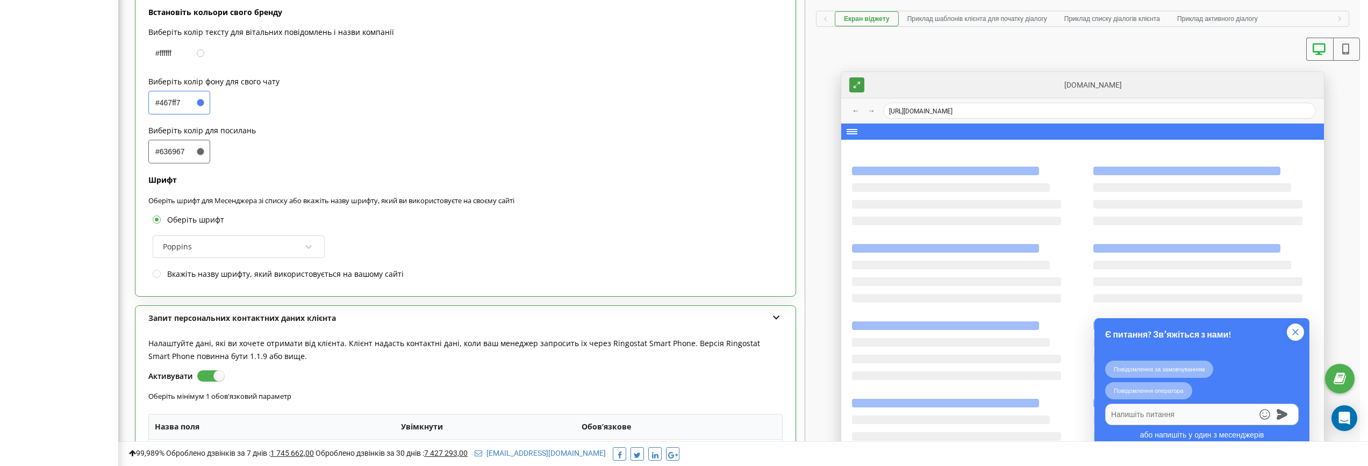
scroll to position [159, 0]
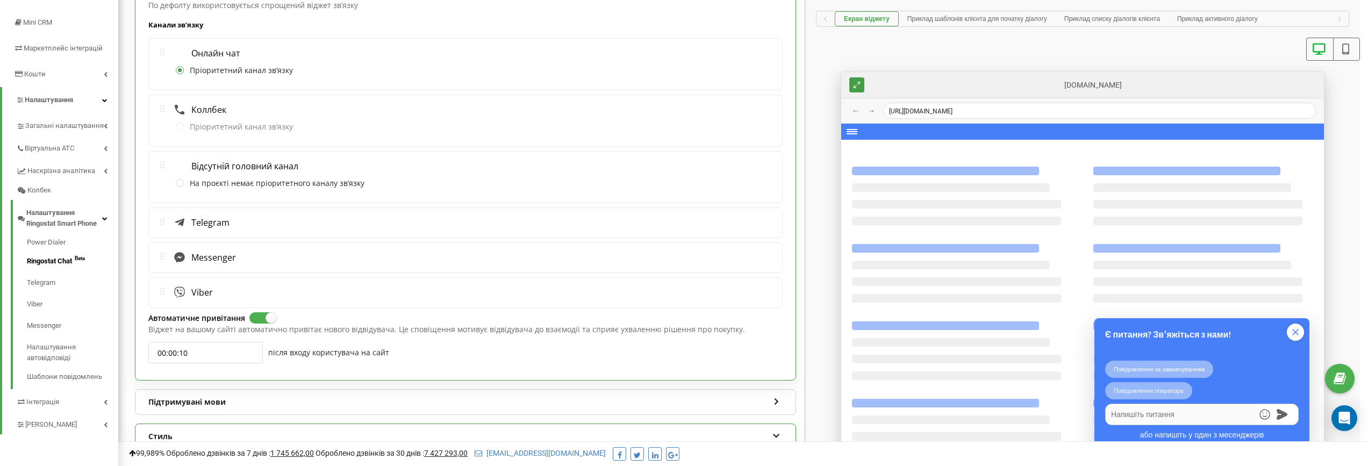
type textarea "x"
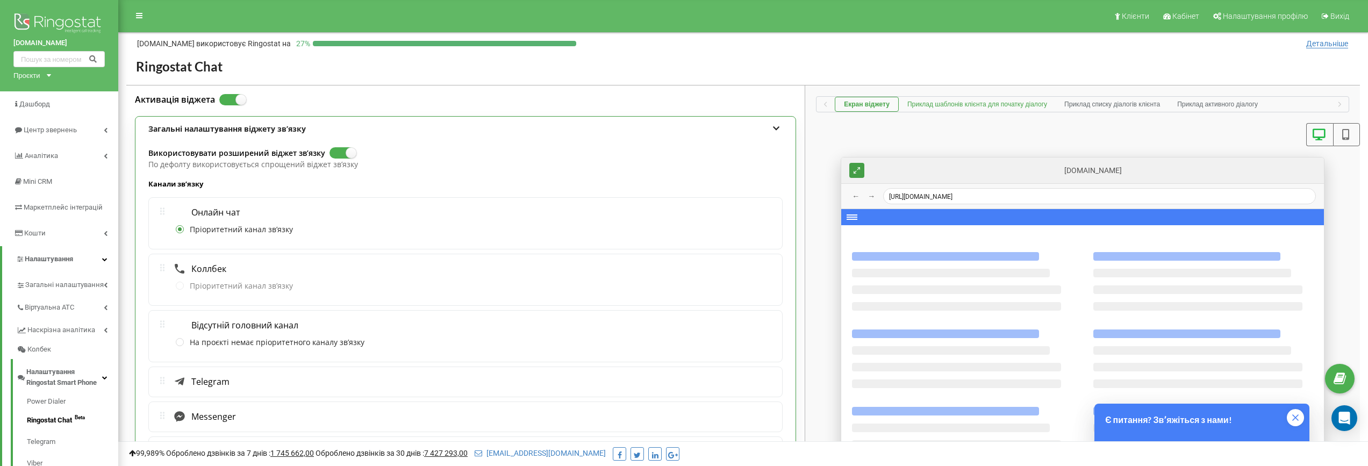
click at [999, 99] on button "Приклад шаблонів клієнта для початку діалогу" at bounding box center [977, 104] width 157 height 15
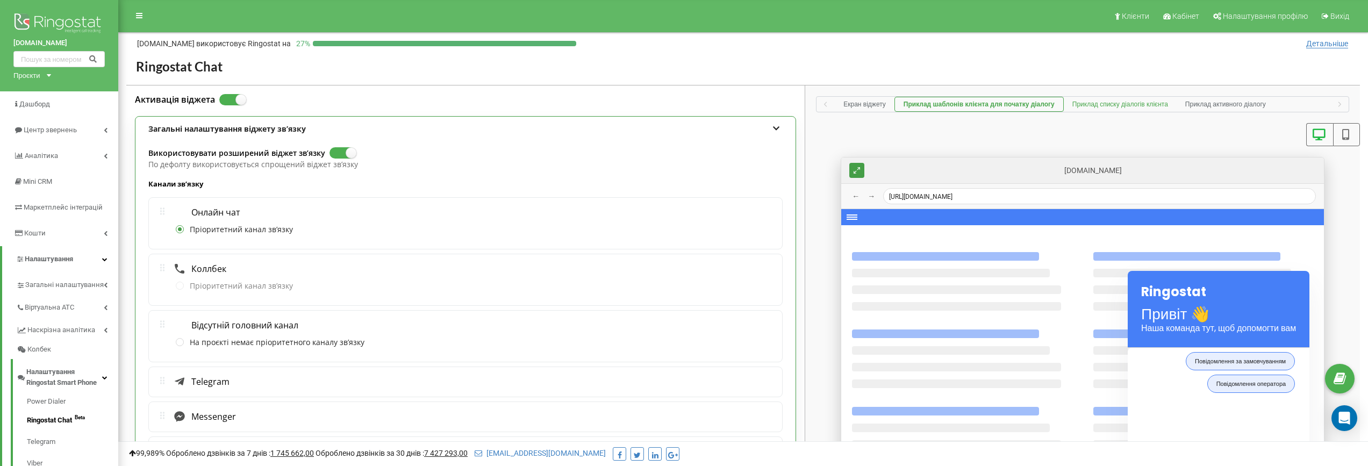
click at [1128, 108] on button "Приклад списку діалогів клієнта" at bounding box center [1120, 104] width 113 height 15
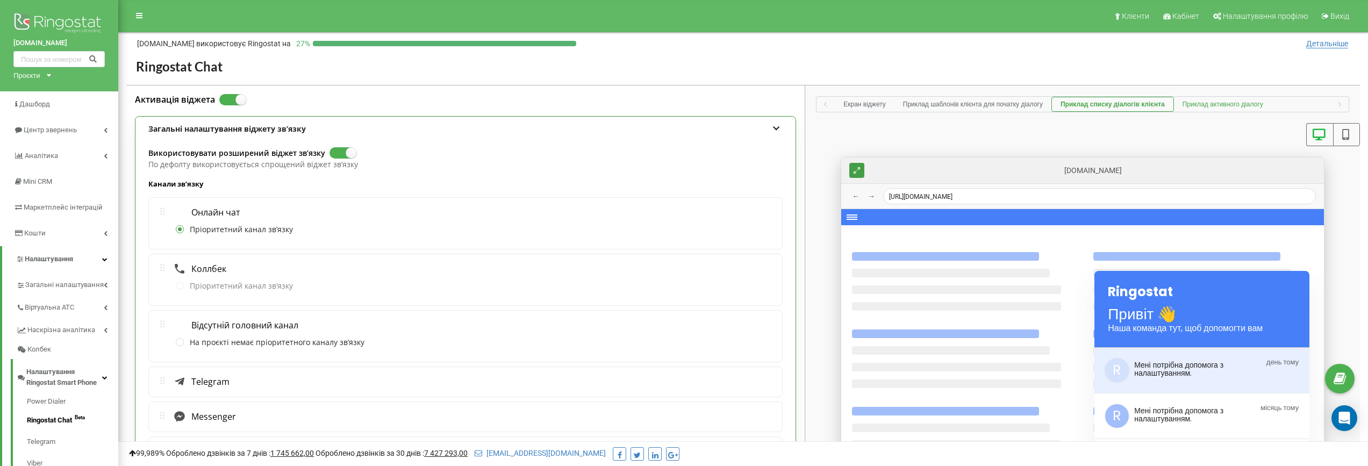
click at [1216, 108] on button "Приклад активного діалогу" at bounding box center [1223, 104] width 98 height 15
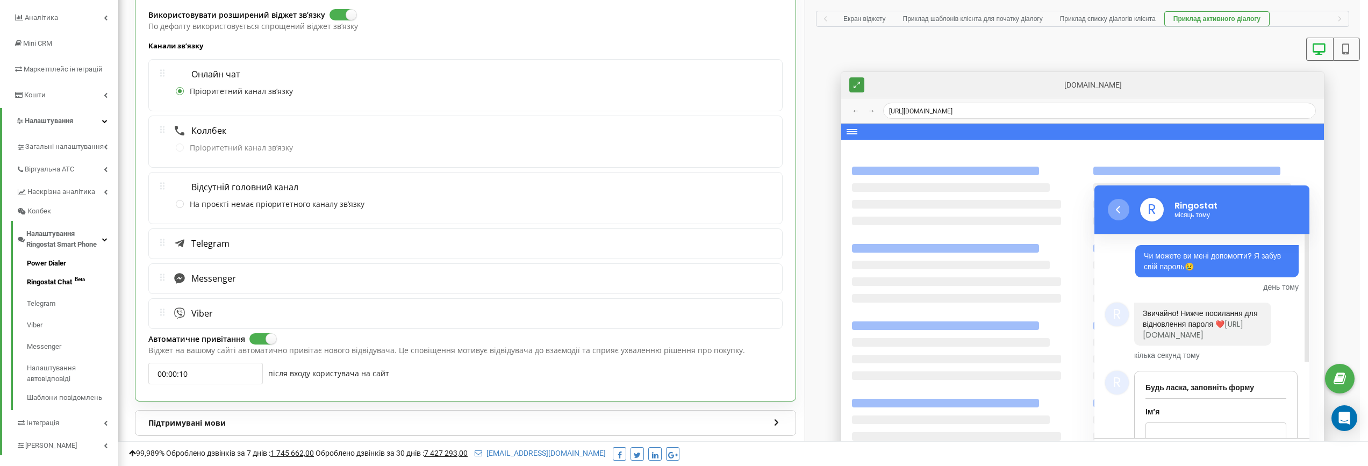
scroll to position [245, 0]
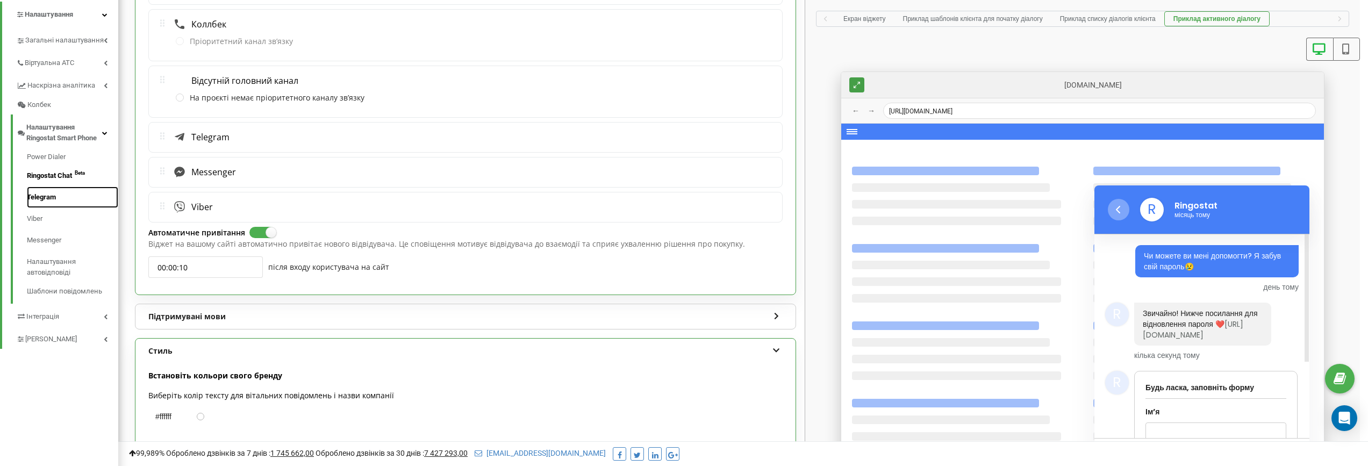
click at [46, 199] on link "Telegram" at bounding box center [72, 198] width 91 height 22
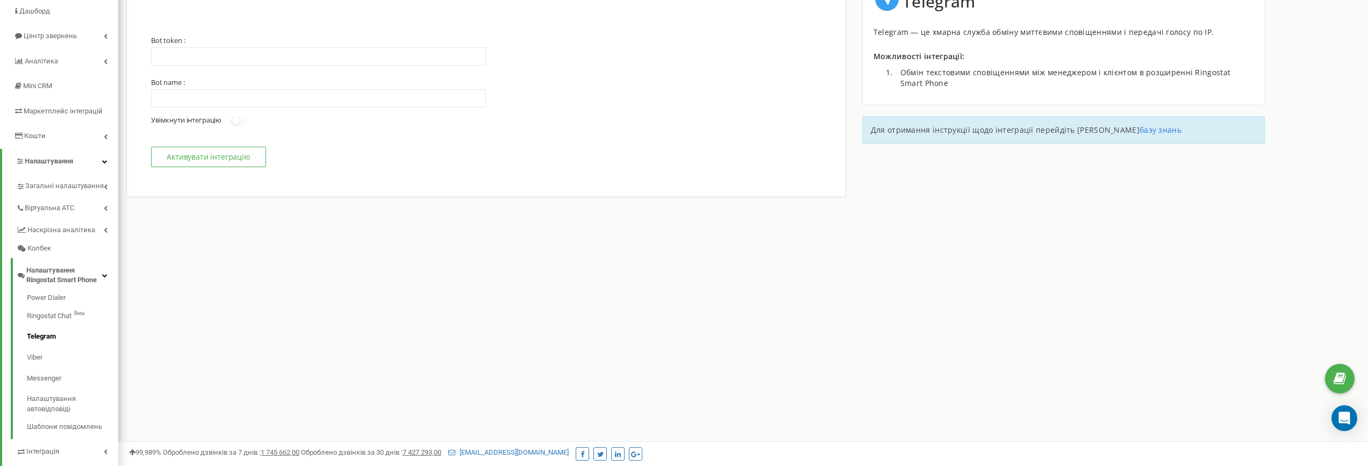
scroll to position [98, 0]
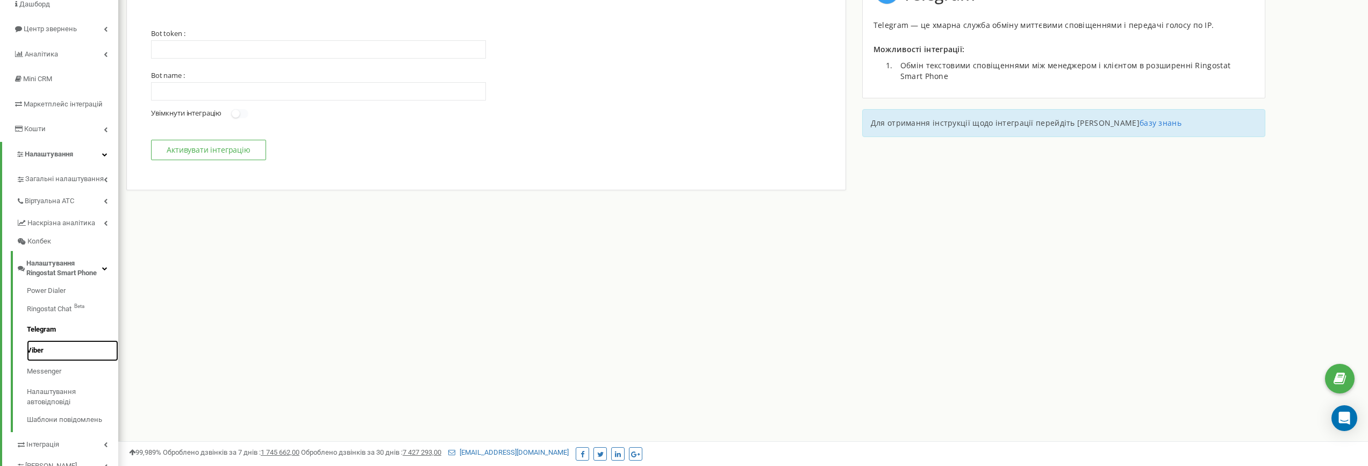
click at [36, 352] on link "Viber" at bounding box center [72, 350] width 91 height 21
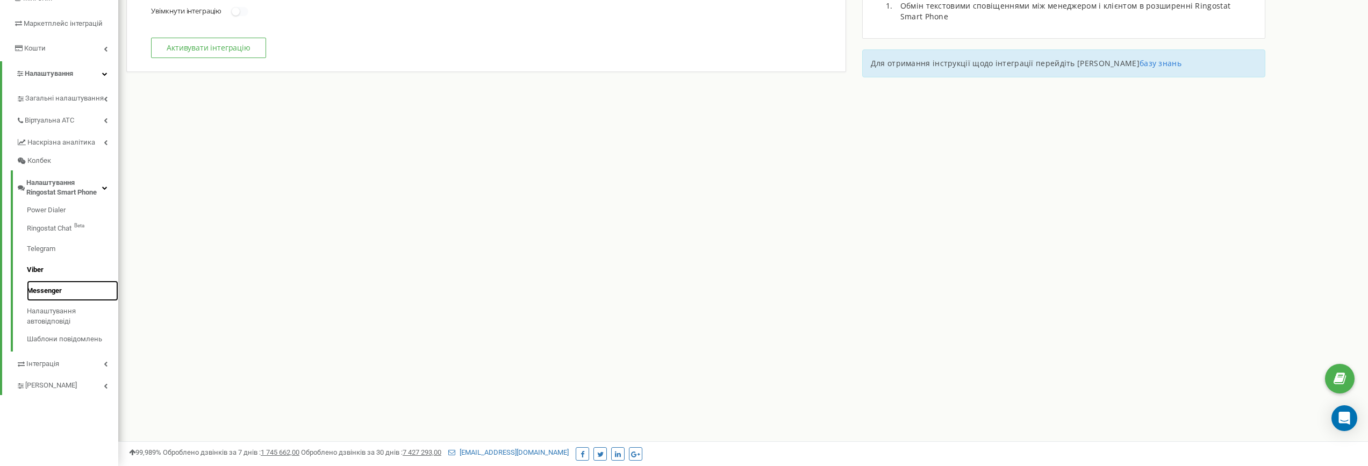
click at [55, 293] on link "Messenger" at bounding box center [72, 291] width 91 height 21
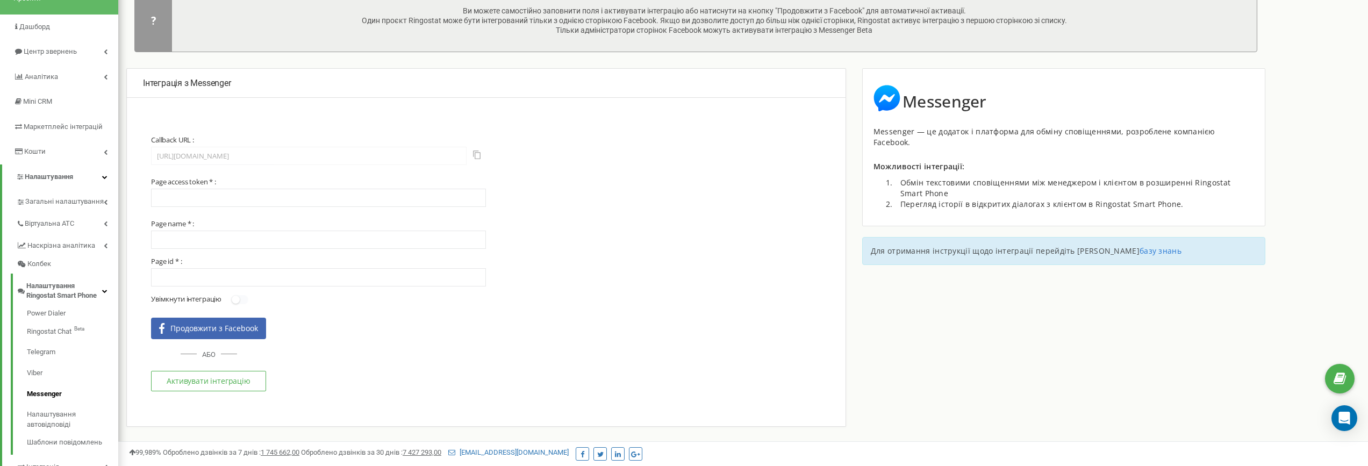
scroll to position [179, 0]
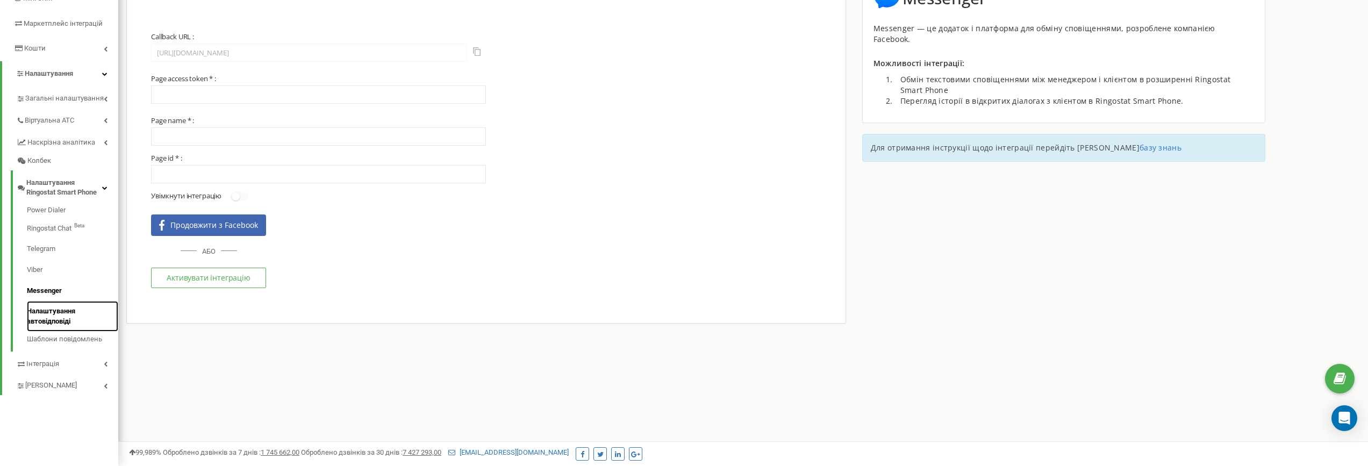
click at [64, 319] on link "Налаштування автовідповіді" at bounding box center [72, 316] width 91 height 31
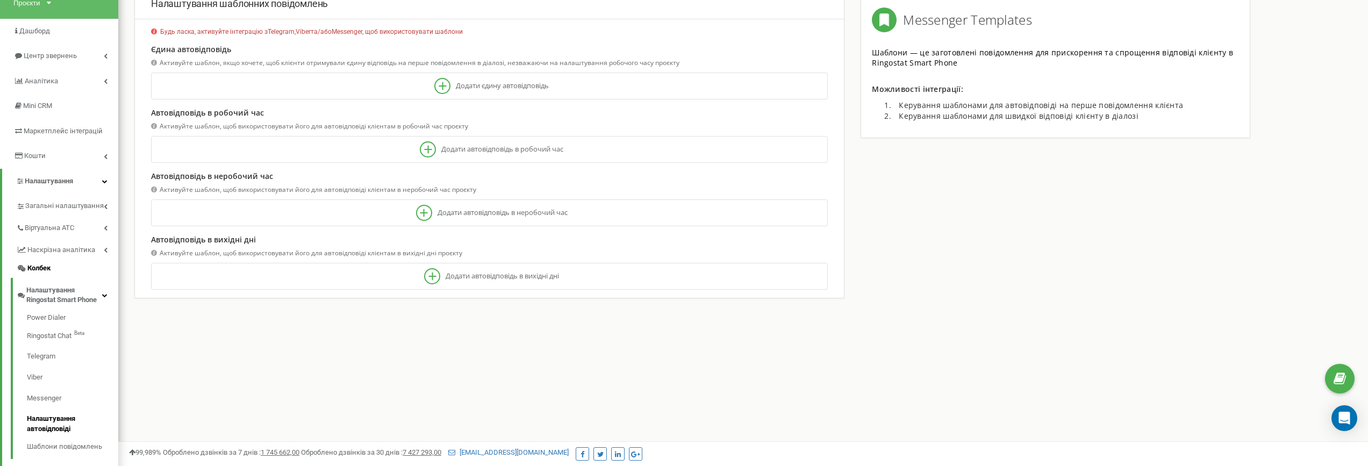
scroll to position [179, 0]
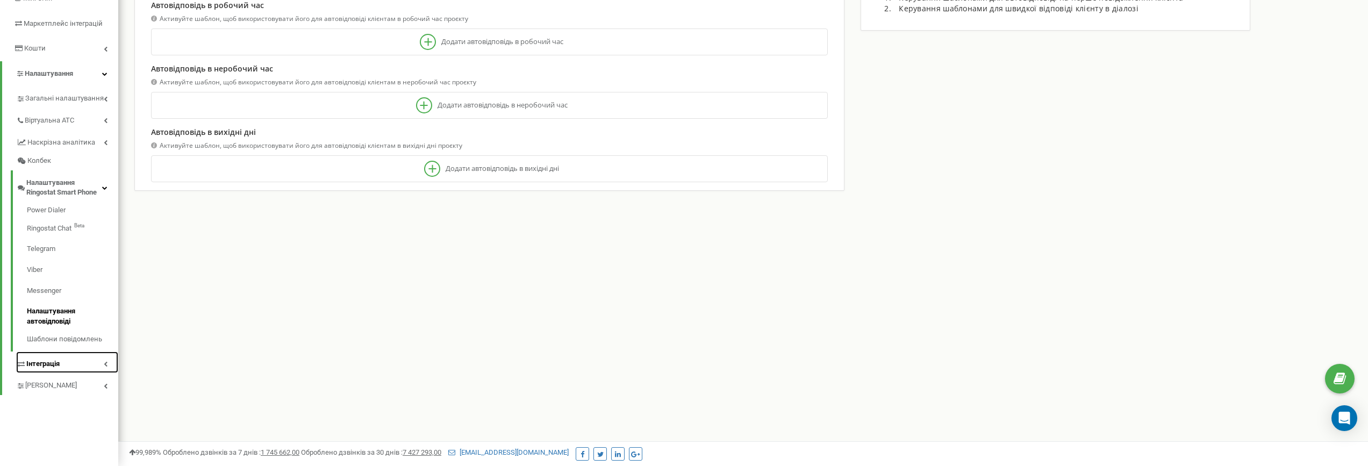
click at [44, 361] on span "Інтеграція" at bounding box center [42, 364] width 33 height 10
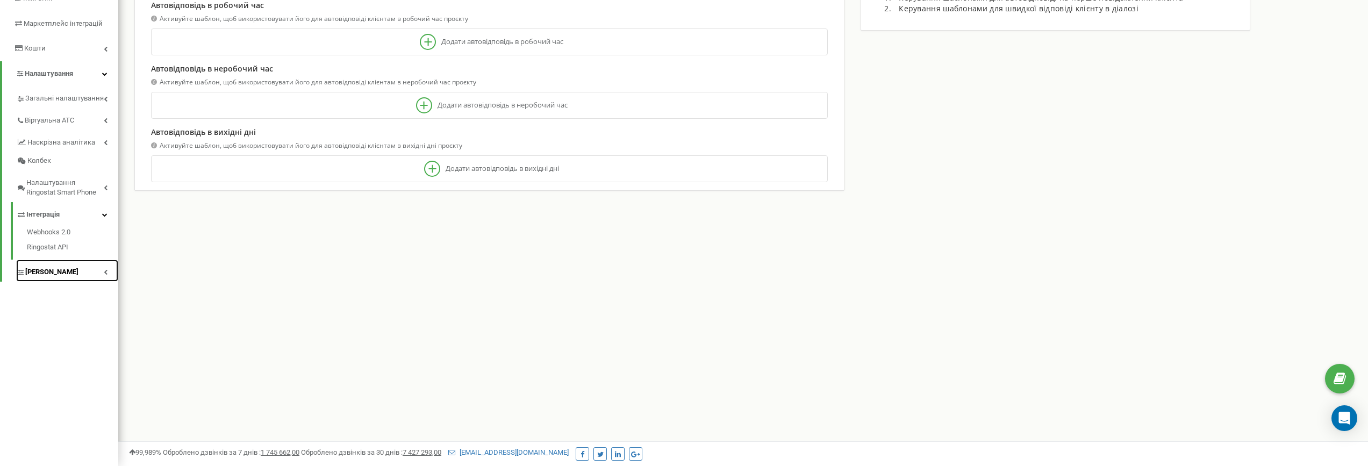
click at [51, 271] on span "[PERSON_NAME]" at bounding box center [51, 272] width 53 height 10
